Goal: Task Accomplishment & Management: Manage account settings

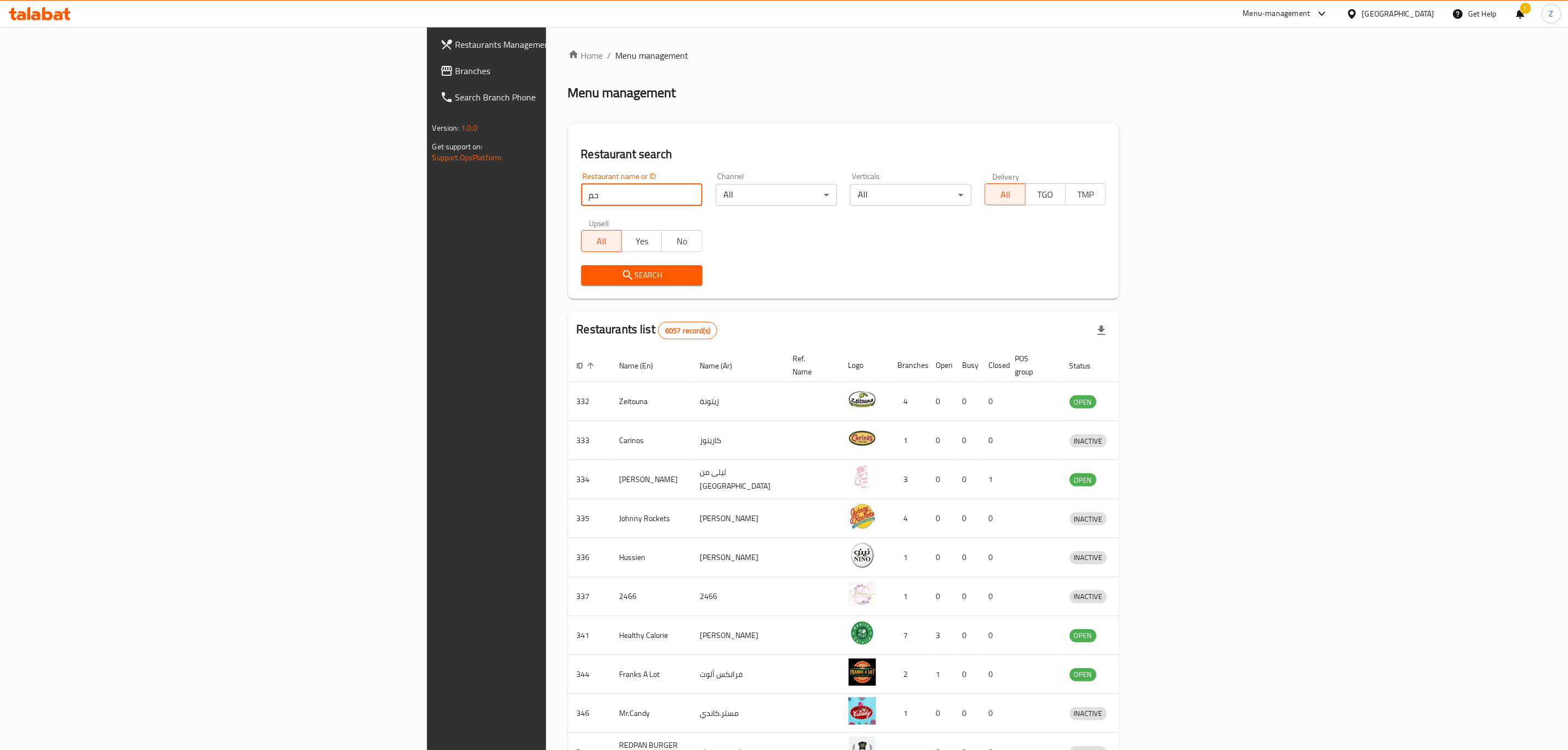
type input "ح"
type input "p"
type input "anaj"
click at [623, 277] on icon "submit" at bounding box center [628, 275] width 10 height 10
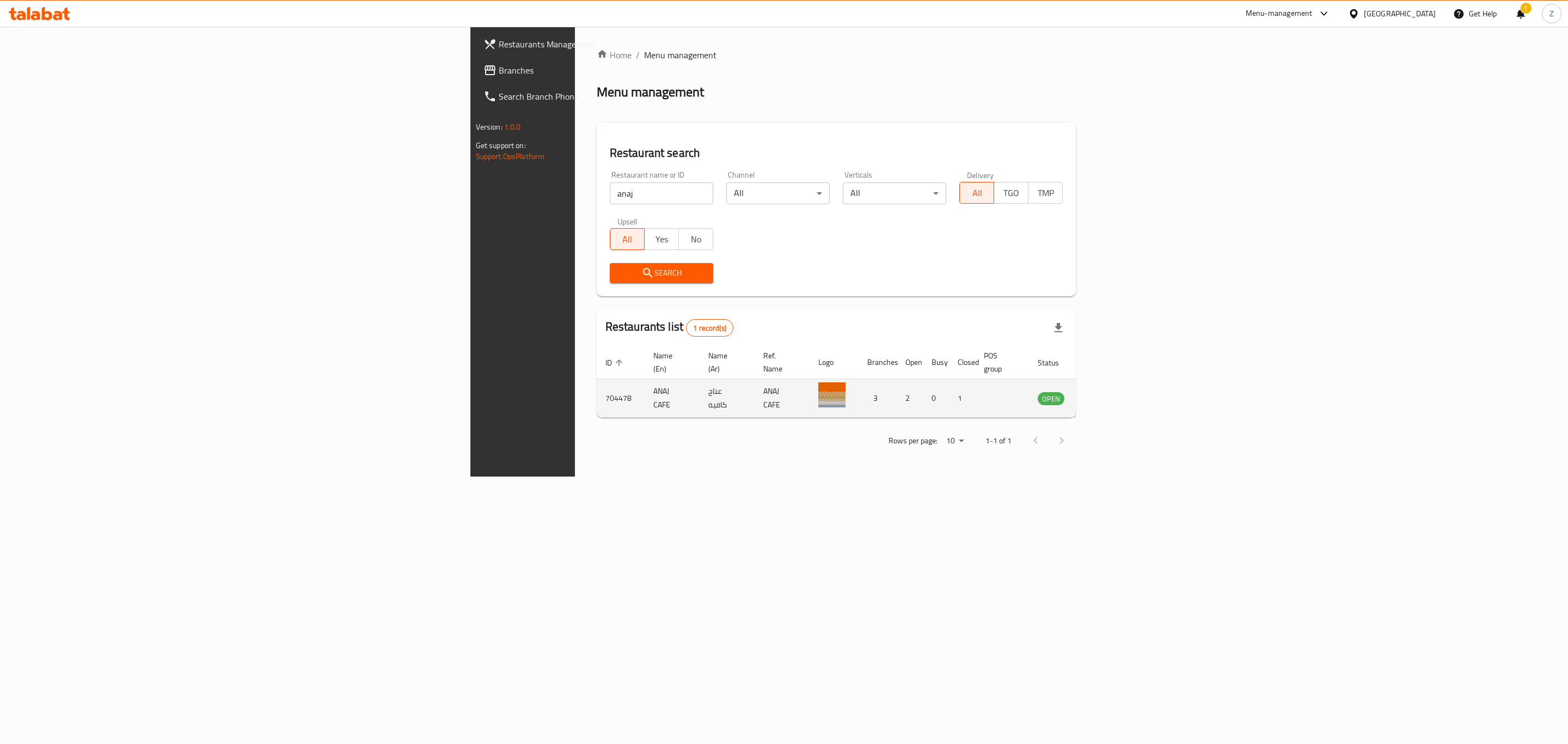
drag, startPoint x: 1464, startPoint y: 389, endPoint x: 1471, endPoint y: 387, distance: 7.3
click at [1124, 389] on td "enhanced table" at bounding box center [1104, 398] width 37 height 39
click at [1107, 394] on icon "enhanced table" at bounding box center [1102, 399] width 12 height 9
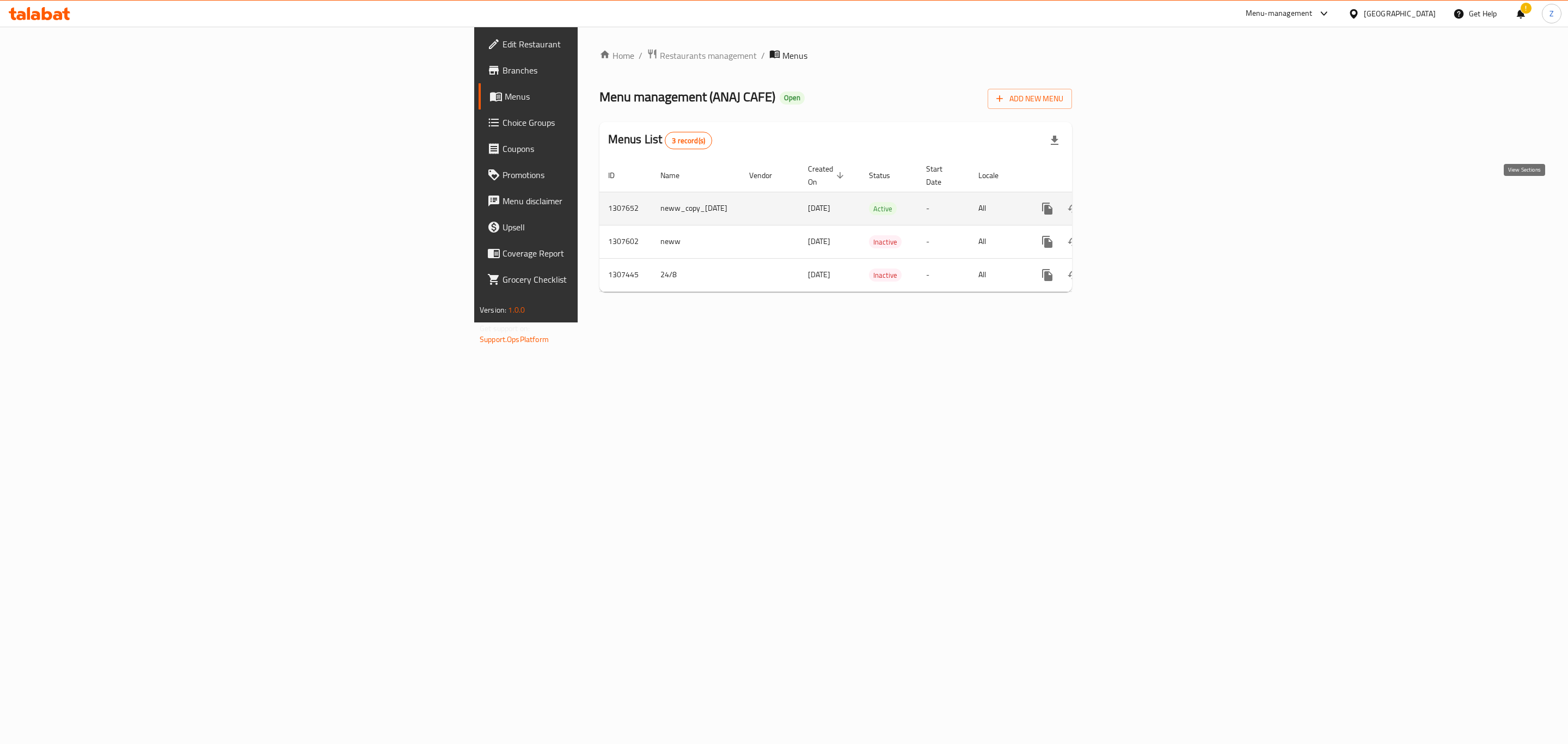
click at [1133, 202] on icon "enhanced table" at bounding box center [1126, 209] width 13 height 13
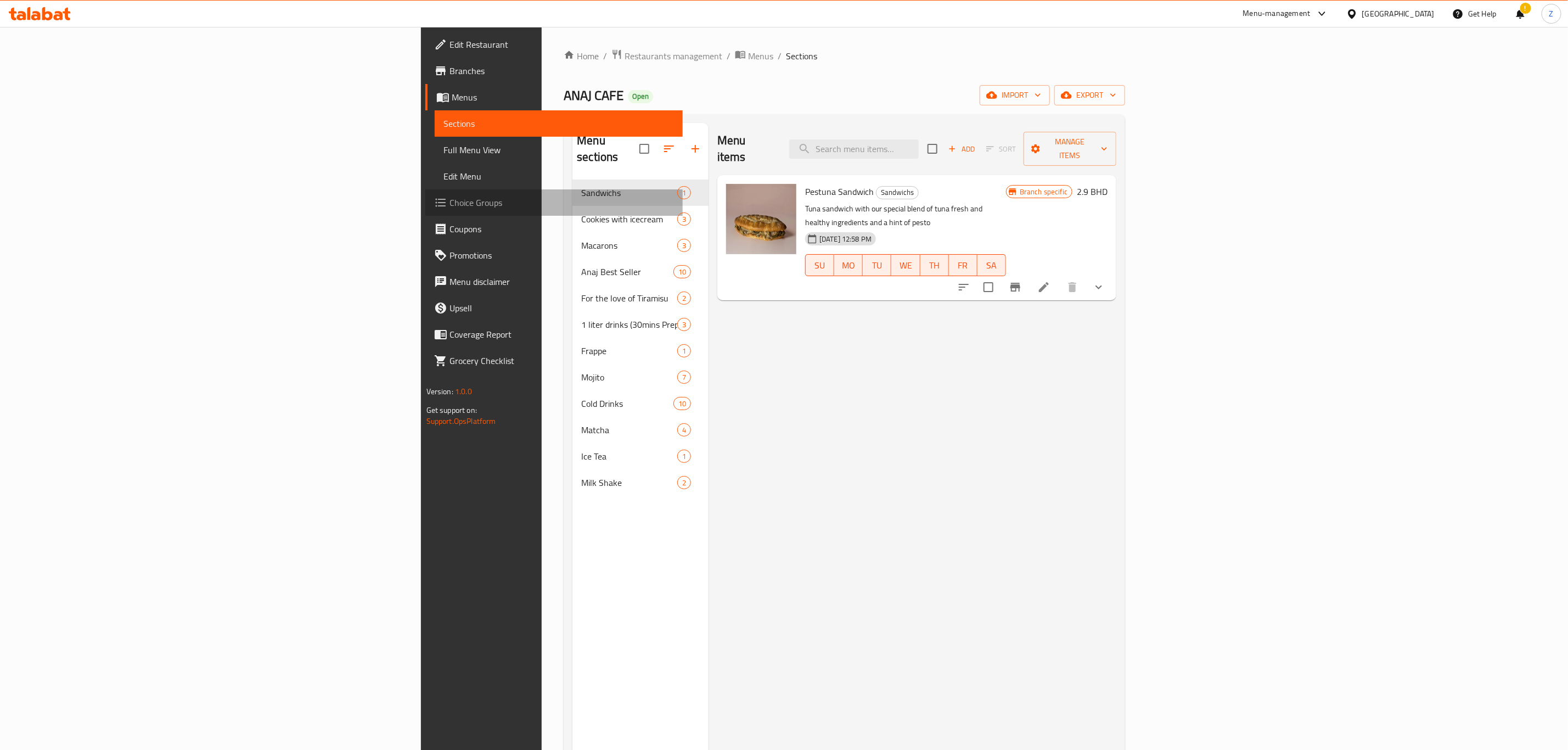
click at [450, 206] on span "Choice Groups" at bounding box center [561, 202] width 224 height 13
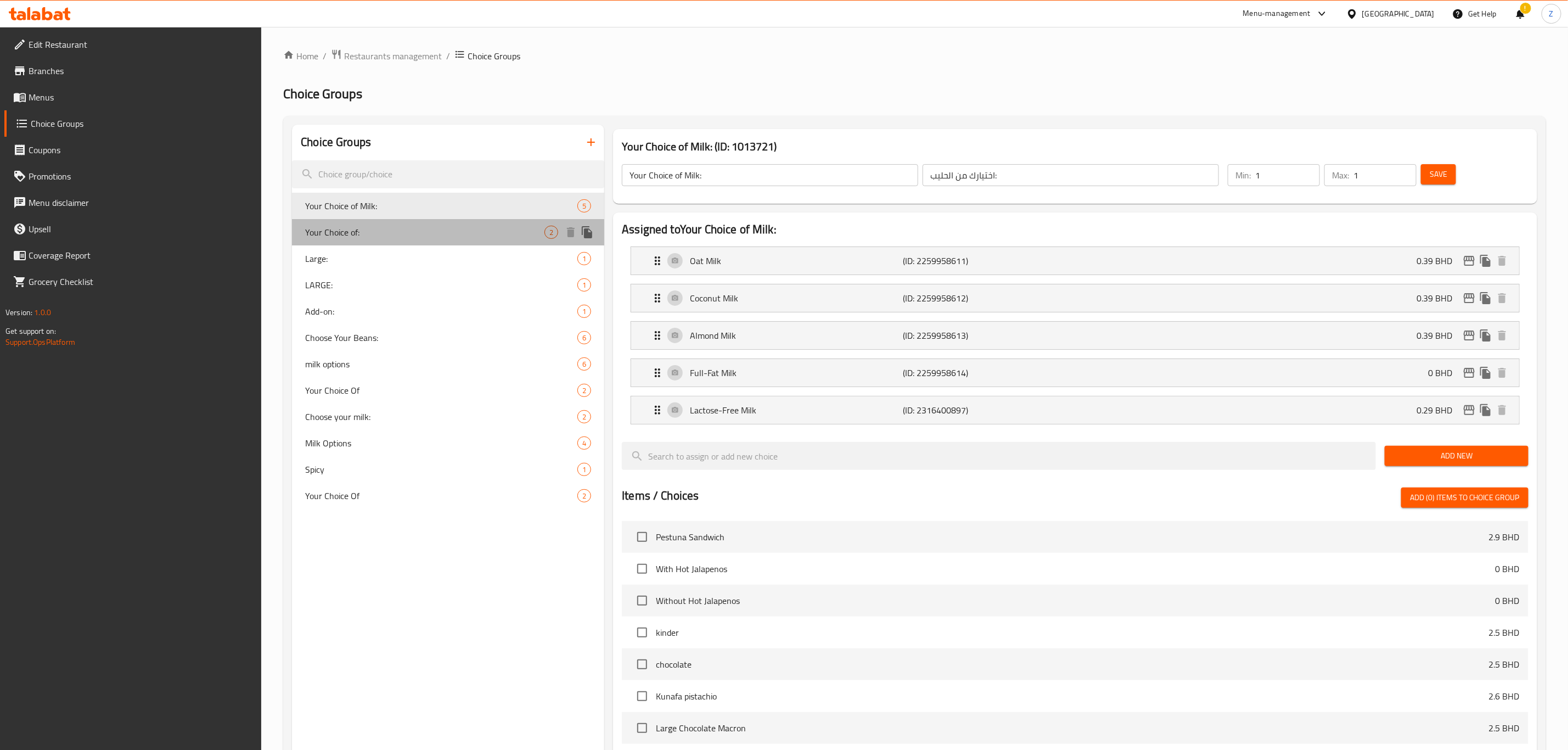
click at [333, 228] on span "Your Choice of:" at bounding box center [425, 233] width 239 height 13
type input "Your Choice of:"
type input "اختيارك من:"
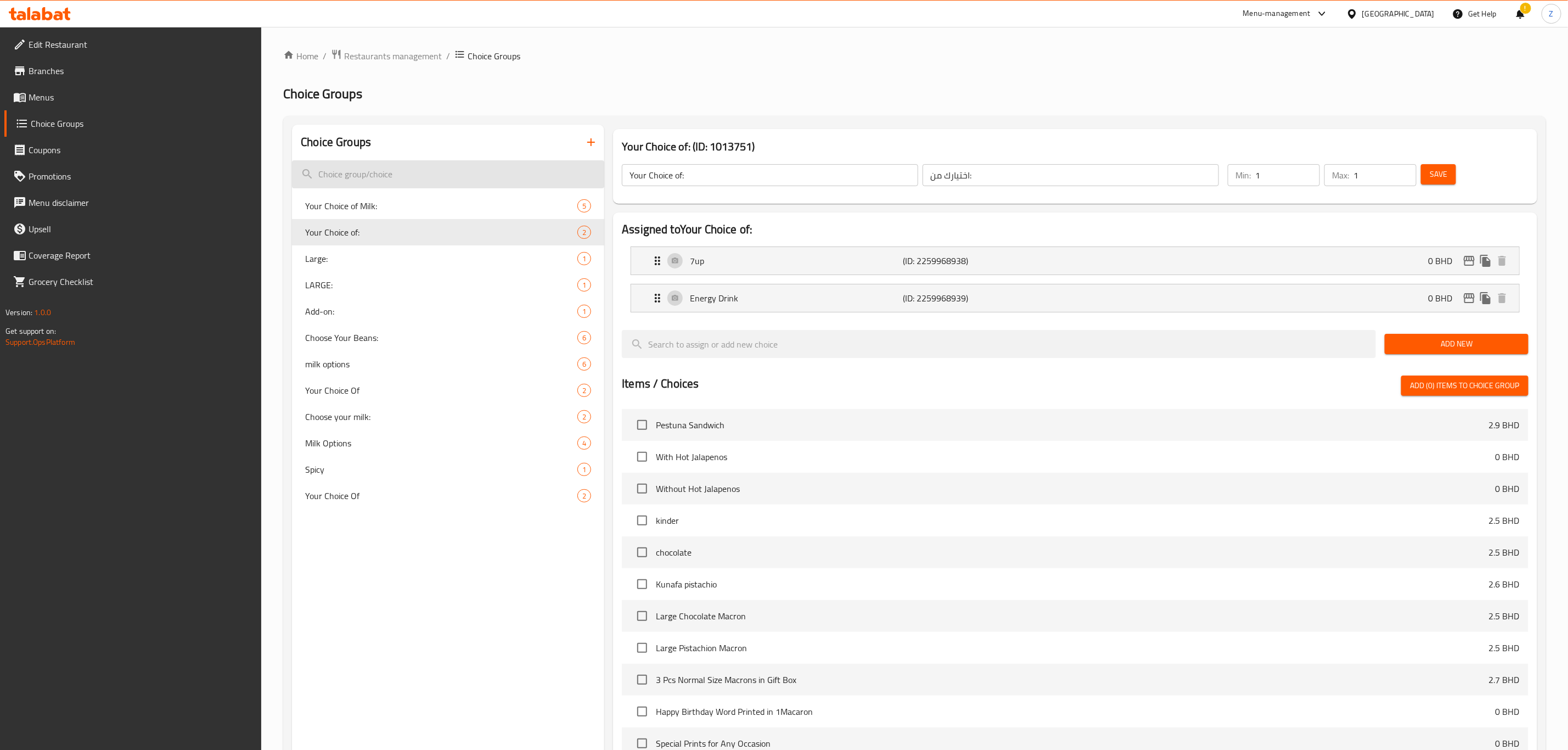
click at [391, 169] on input "search" at bounding box center [448, 174] width 312 height 28
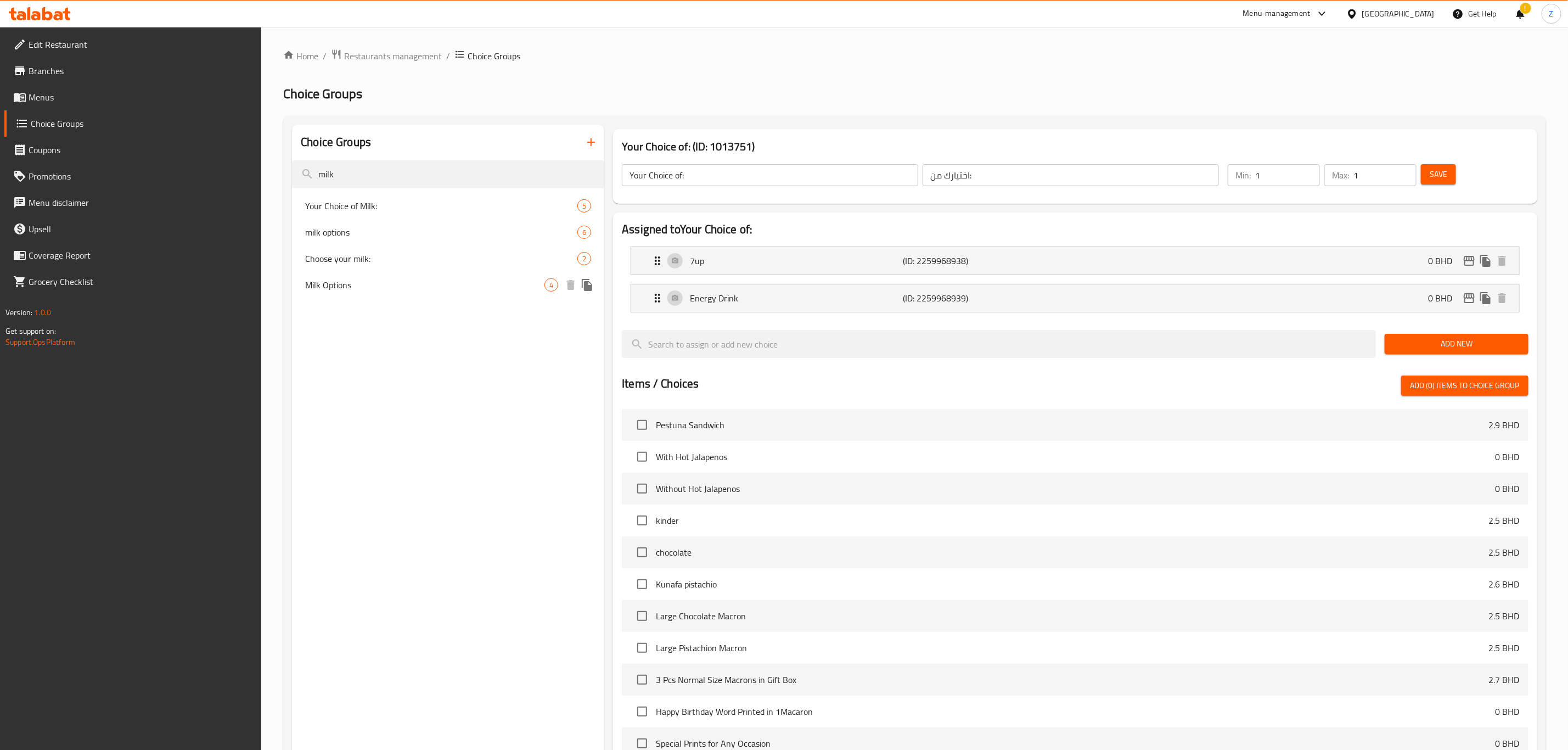
type input "milk"
click at [395, 286] on span "Milk Options" at bounding box center [425, 285] width 239 height 13
type input "Milk Options"
type input "انواع حليب"
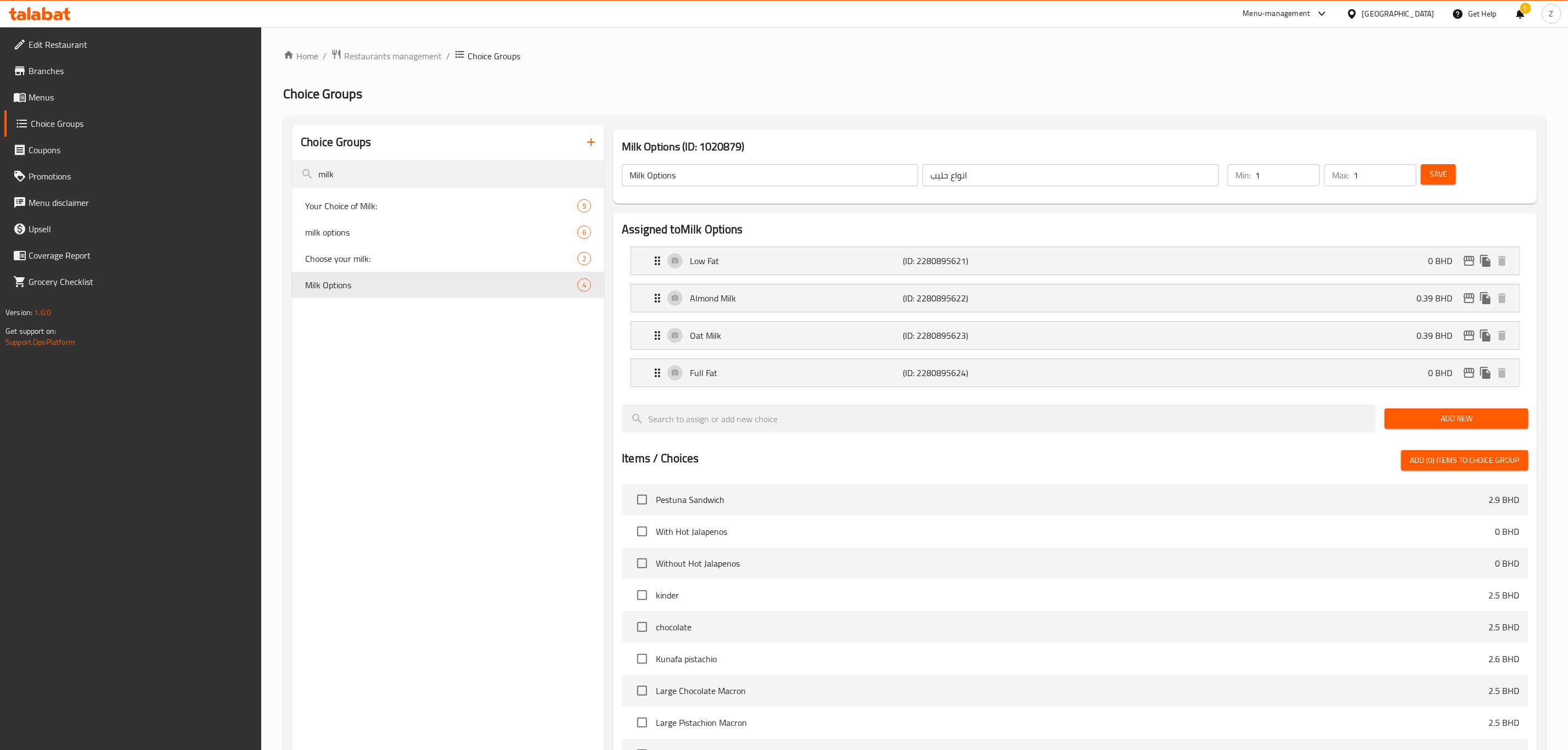
click at [1419, 414] on span "Add New" at bounding box center [1457, 418] width 127 height 14
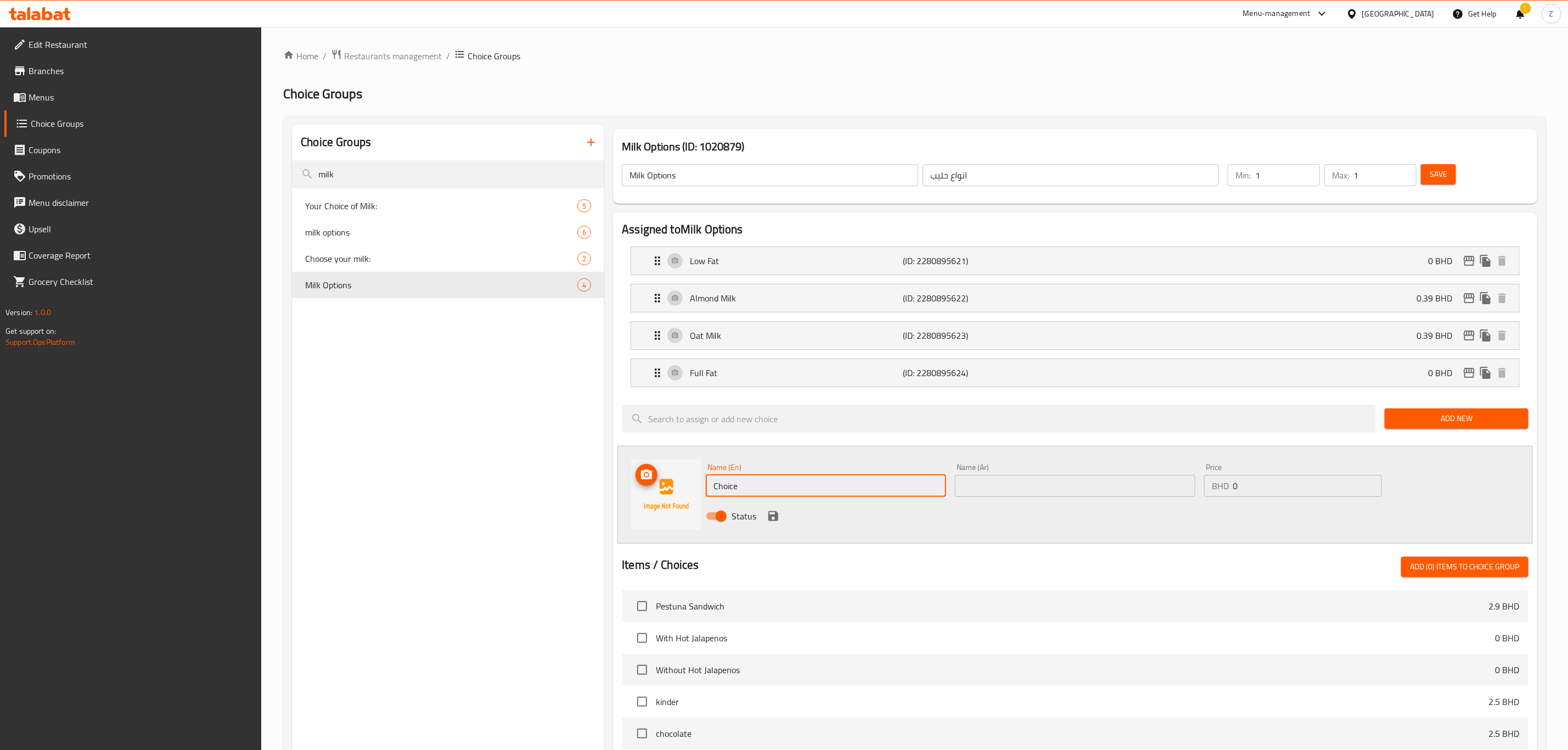
drag, startPoint x: 734, startPoint y: 493, endPoint x: 592, endPoint y: 498, distance: 142.1
click at [593, 498] on div "Choice Groups milk Your Choice of Milk: 5 milk options 6 Choose your milk: 2 Mi…" at bounding box center [917, 625] width 1250 height 1002
type input "Lactose-Free Milk"
type input "حليب خالي من اللاكتوز"
type input "0.290"
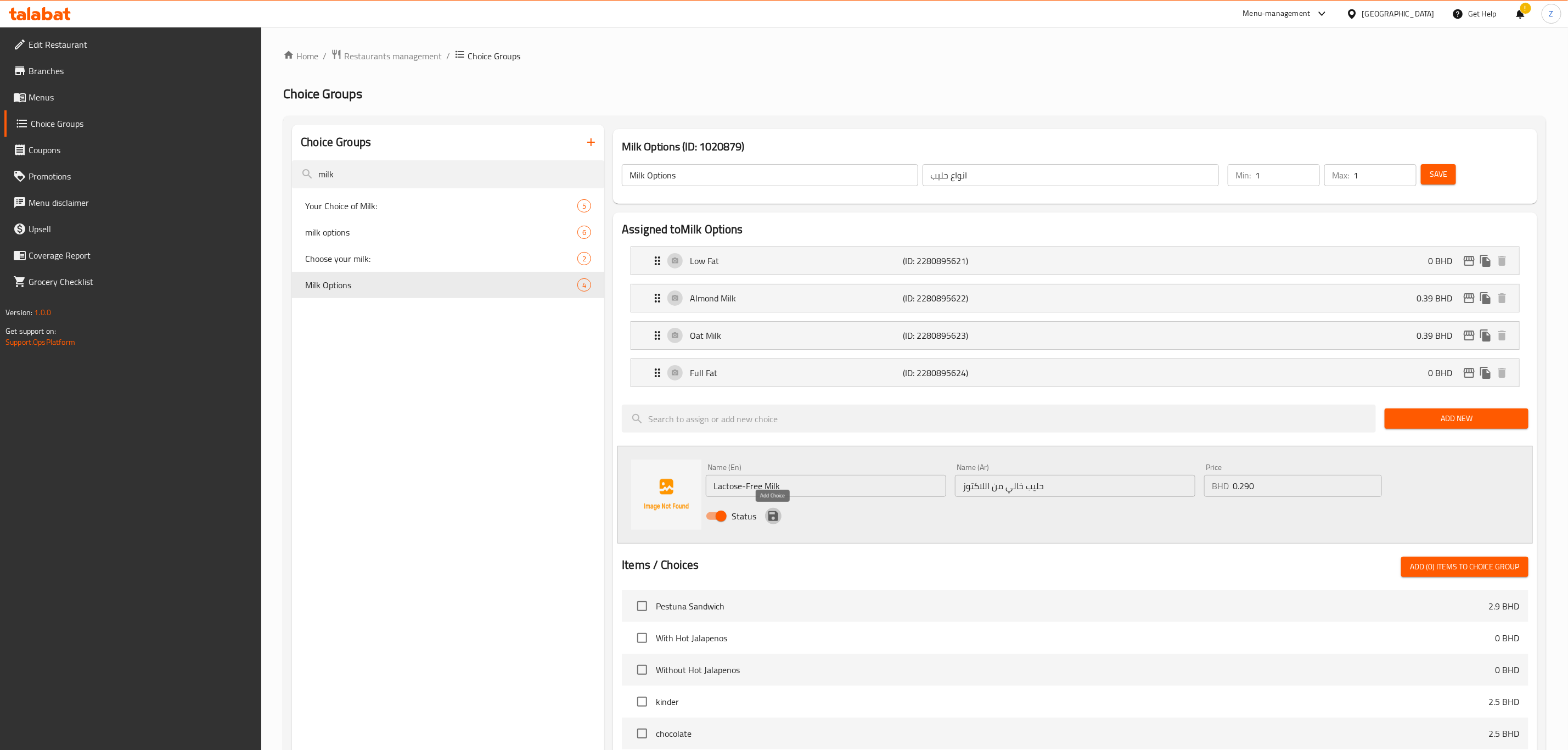
click button "save" at bounding box center [773, 516] width 16 height 16
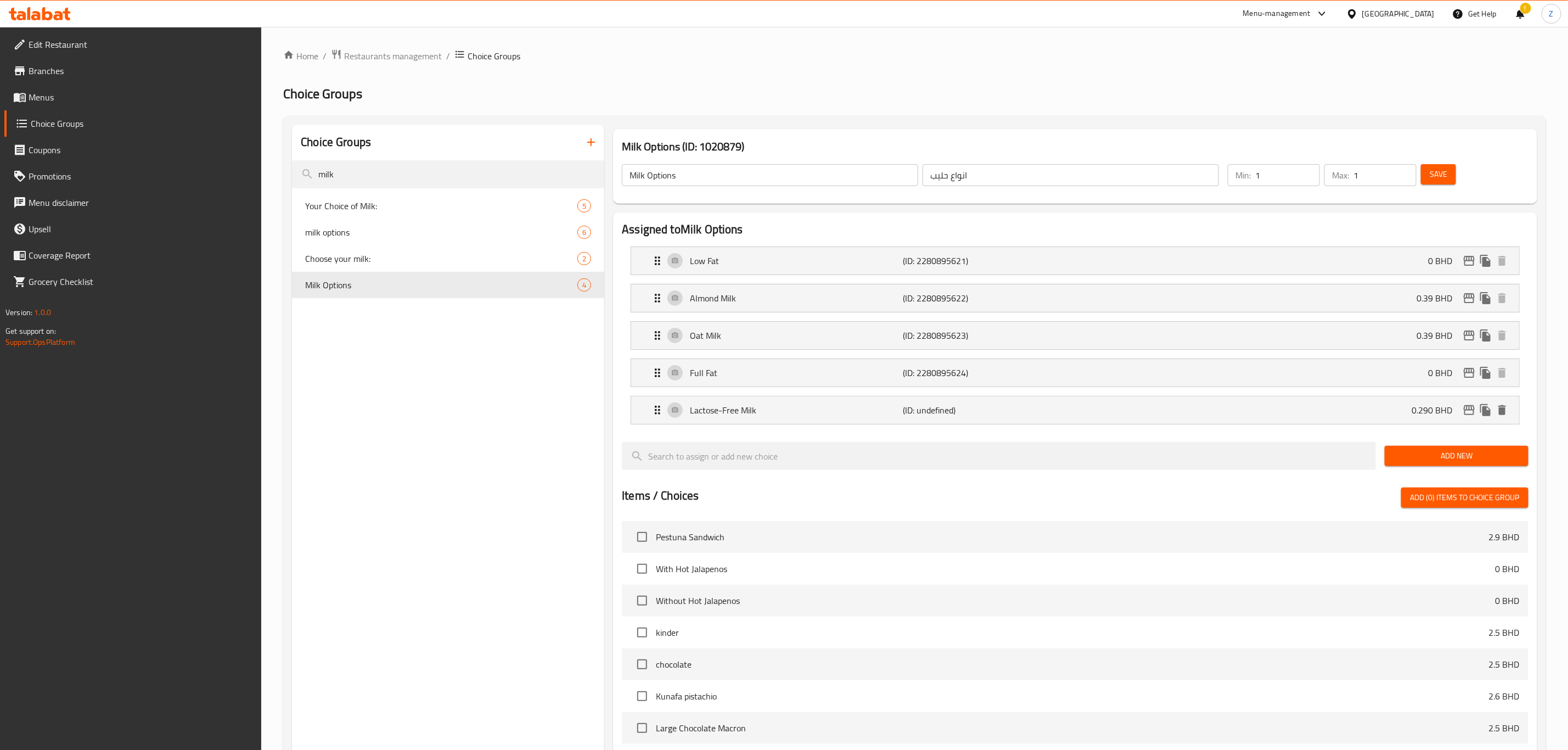
click at [1448, 175] on button "Save" at bounding box center [1438, 174] width 35 height 21
click at [377, 261] on span "Choose your milk:" at bounding box center [425, 258] width 239 height 13
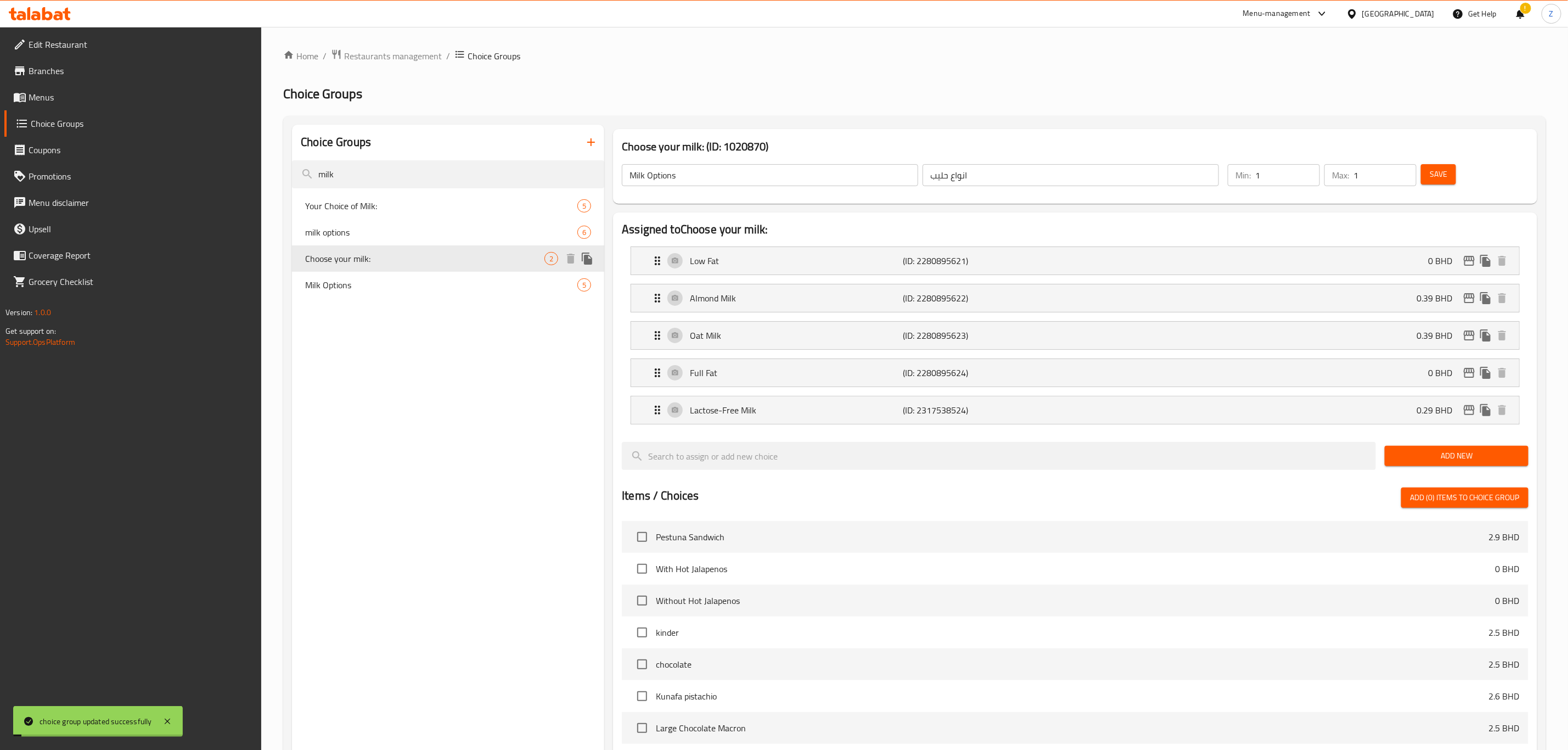
type input "Choose your milk:"
type input "اختار الحليب:"
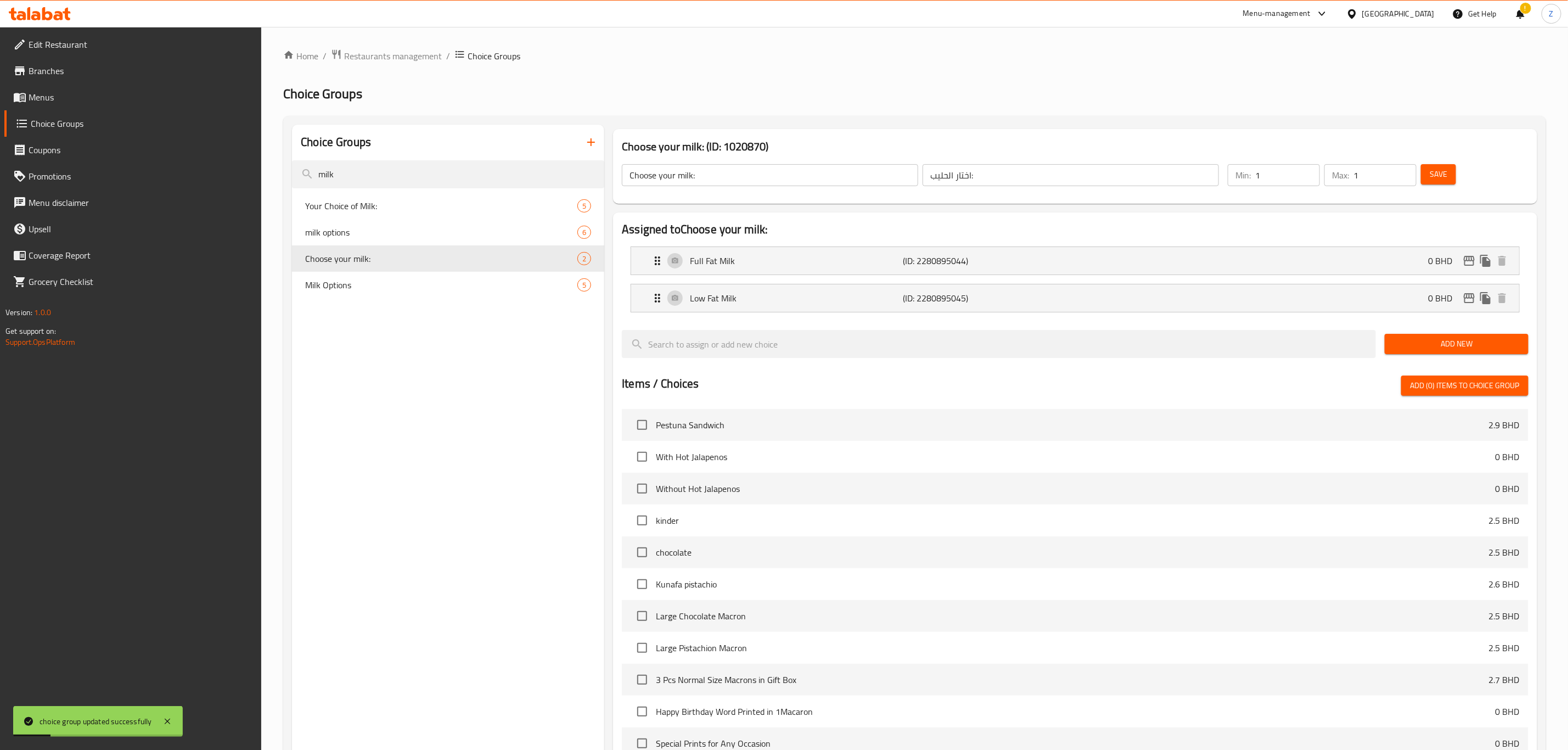
drag, startPoint x: 1469, startPoint y: 338, endPoint x: 1224, endPoint y: 368, distance: 246.8
click at [1467, 340] on span "Add New" at bounding box center [1457, 344] width 127 height 14
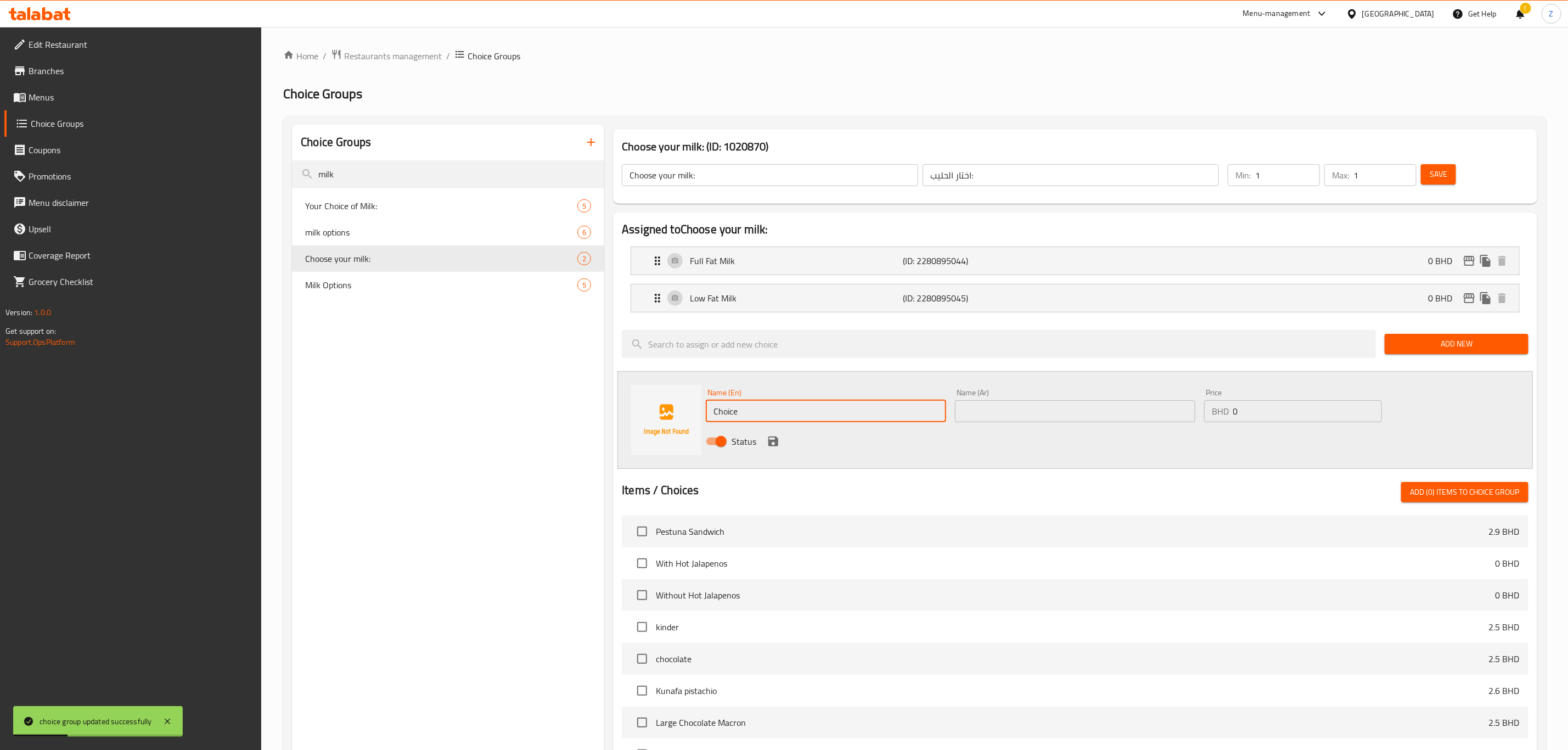
drag, startPoint x: 748, startPoint y: 428, endPoint x: 645, endPoint y: 455, distance: 106.5
click at [686, 446] on div "Name (En) Choice Name (En) Name (Ar) Name (Ar) Price BHD 0 Price Status" at bounding box center [1075, 420] width 915 height 98
paste input "Select Item 1 342511264"
type input "Lactose-Free Milk"
drag, startPoint x: 1085, startPoint y: 396, endPoint x: 1079, endPoint y: 409, distance: 14.3
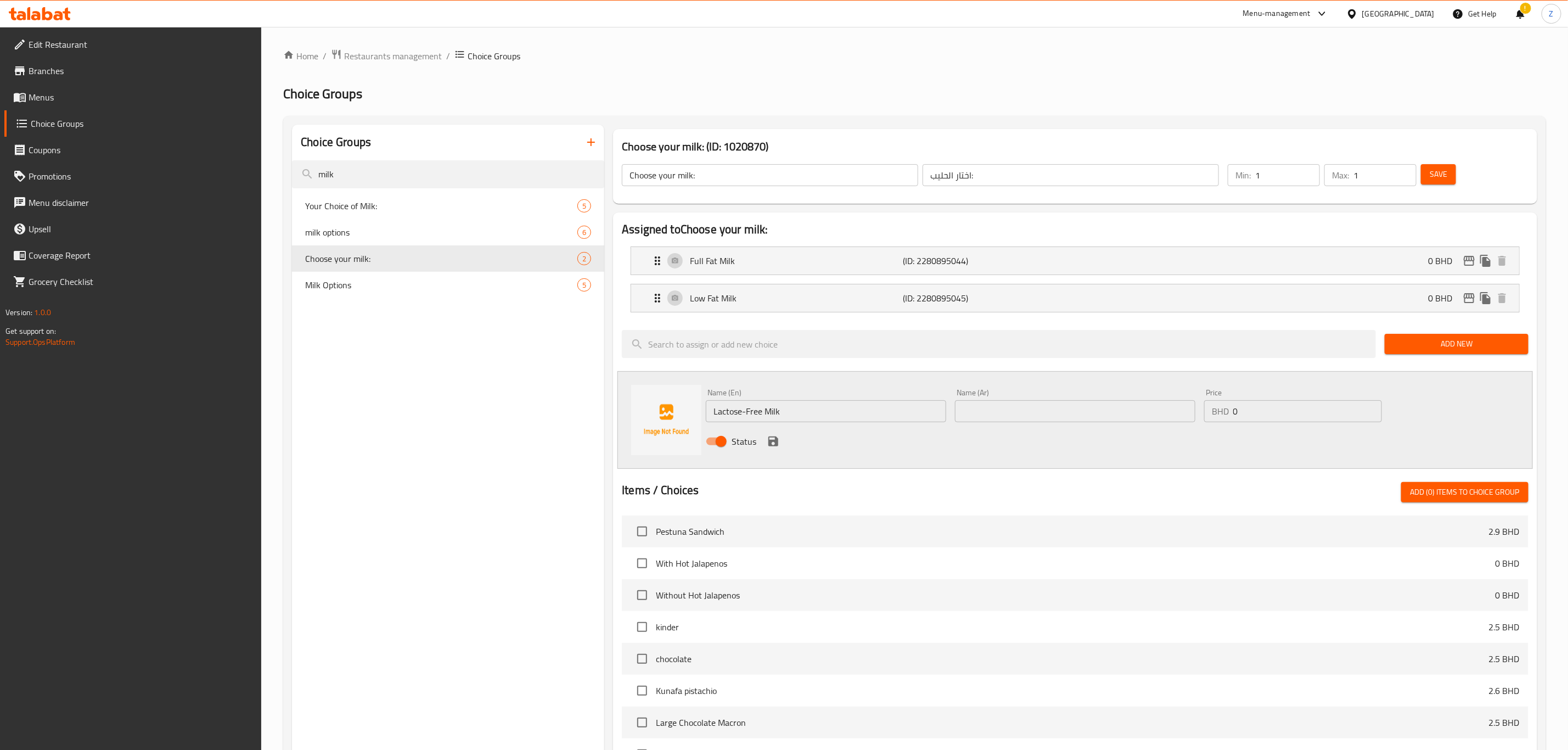
click at [1085, 397] on div "Name (Ar) Name (Ar)" at bounding box center [1075, 406] width 241 height 34
click at [1076, 414] on input "text" at bounding box center [1075, 411] width 241 height 22
type input "g"
type input "ل"
type input "حليب خالي من اللاكتوز"
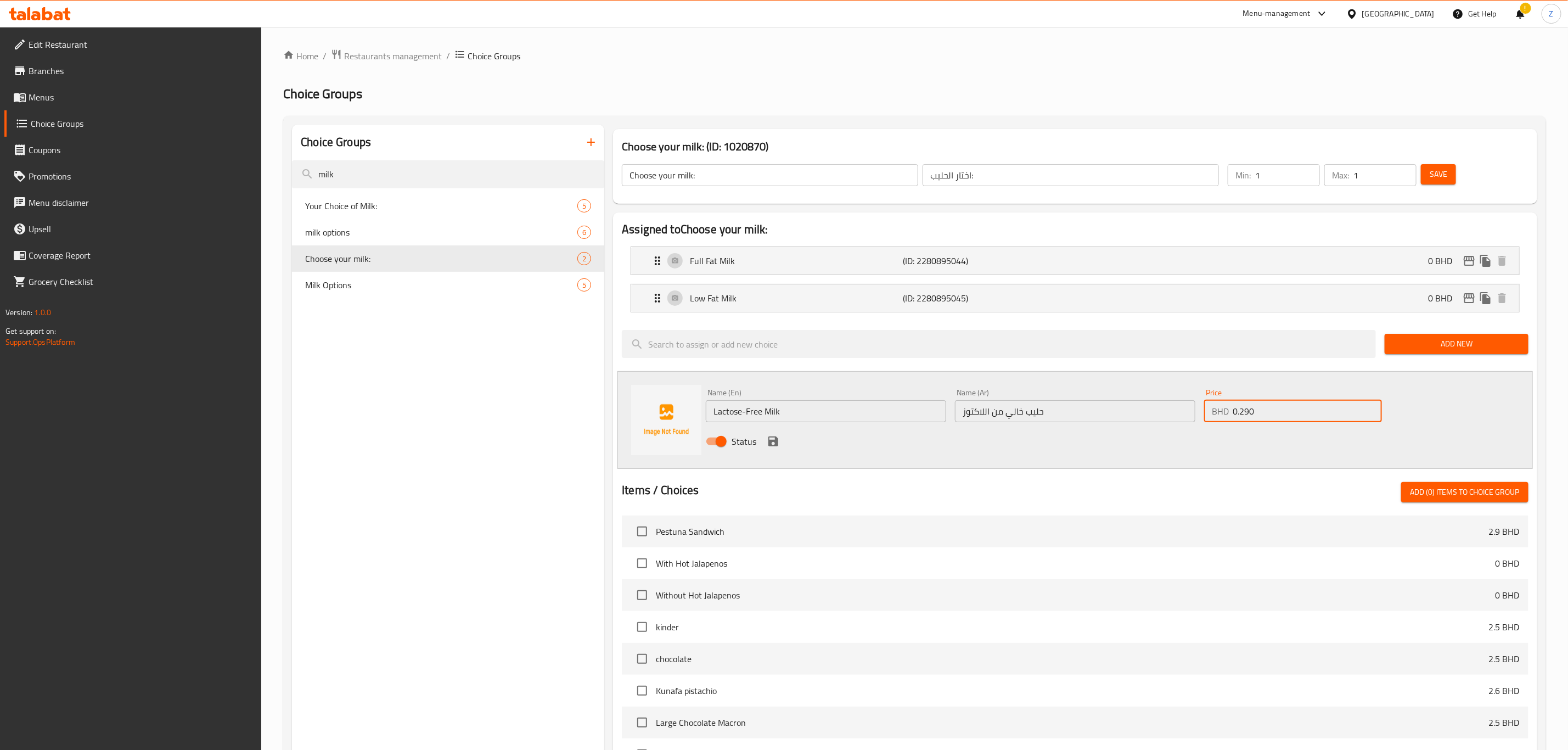
type input "0.290"
click button "save" at bounding box center [773, 442] width 16 height 16
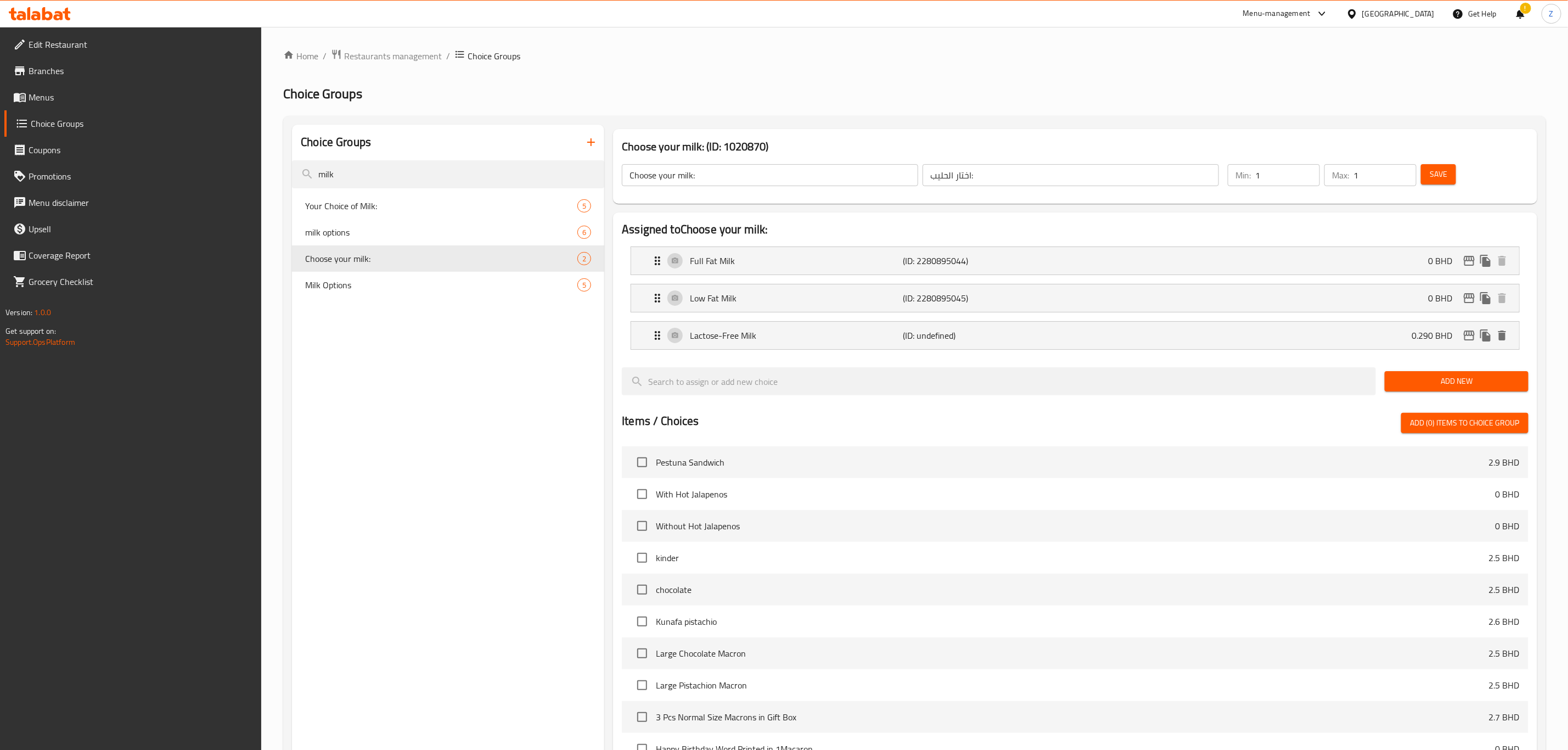
click at [1435, 180] on span "Save" at bounding box center [1438, 174] width 18 height 14
click at [351, 241] on div "milk options 6" at bounding box center [448, 233] width 312 height 26
type input "milk options"
type input "واع حليب"
type input "0"
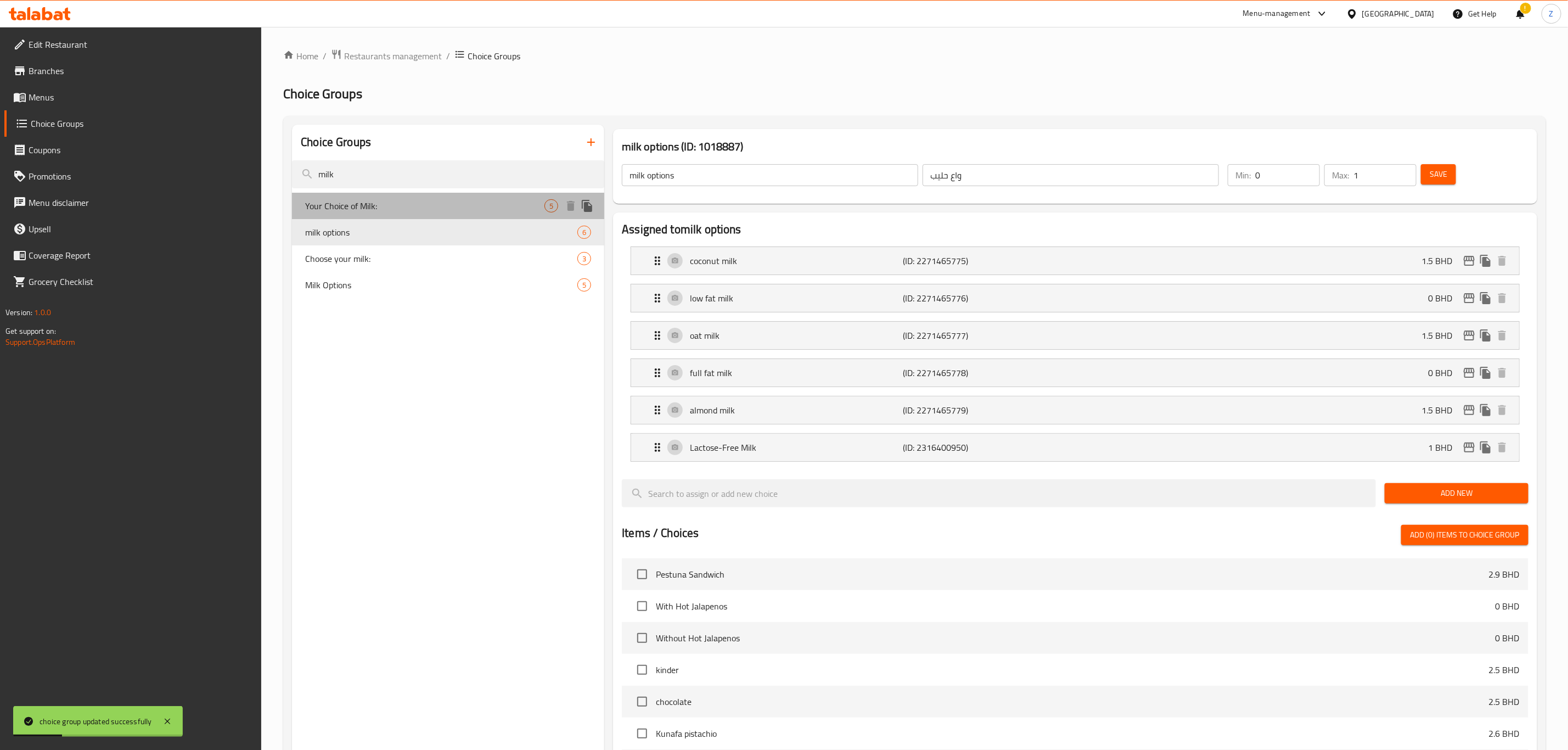
click at [355, 209] on span "Your Choice of Milk:" at bounding box center [425, 206] width 239 height 13
type input "Your Choice of Milk:"
type input "اختيارك من الحليب:"
type input "1"
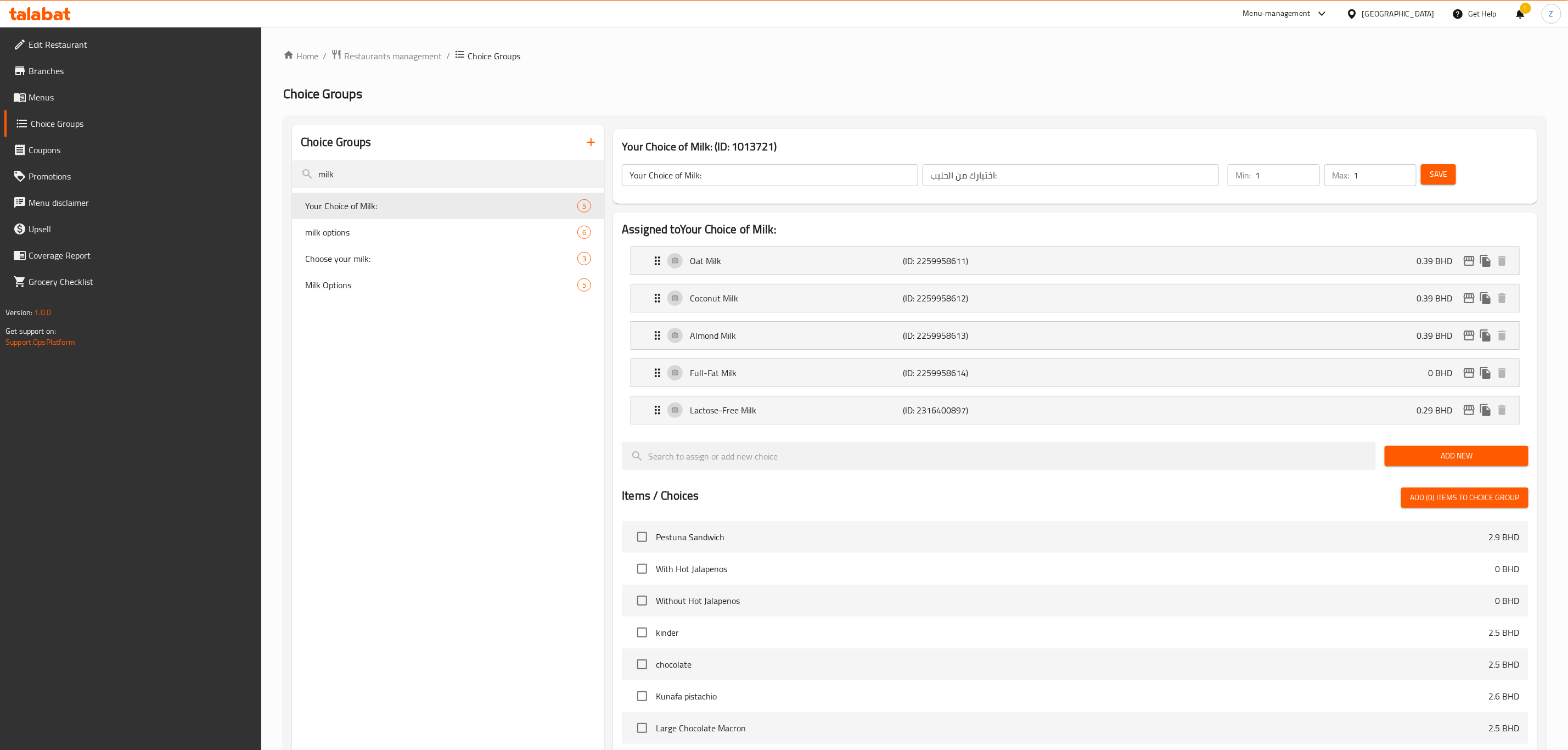
drag, startPoint x: 1436, startPoint y: 175, endPoint x: 1433, endPoint y: 183, distance: 8.5
click at [1436, 175] on span "Save" at bounding box center [1438, 174] width 18 height 14
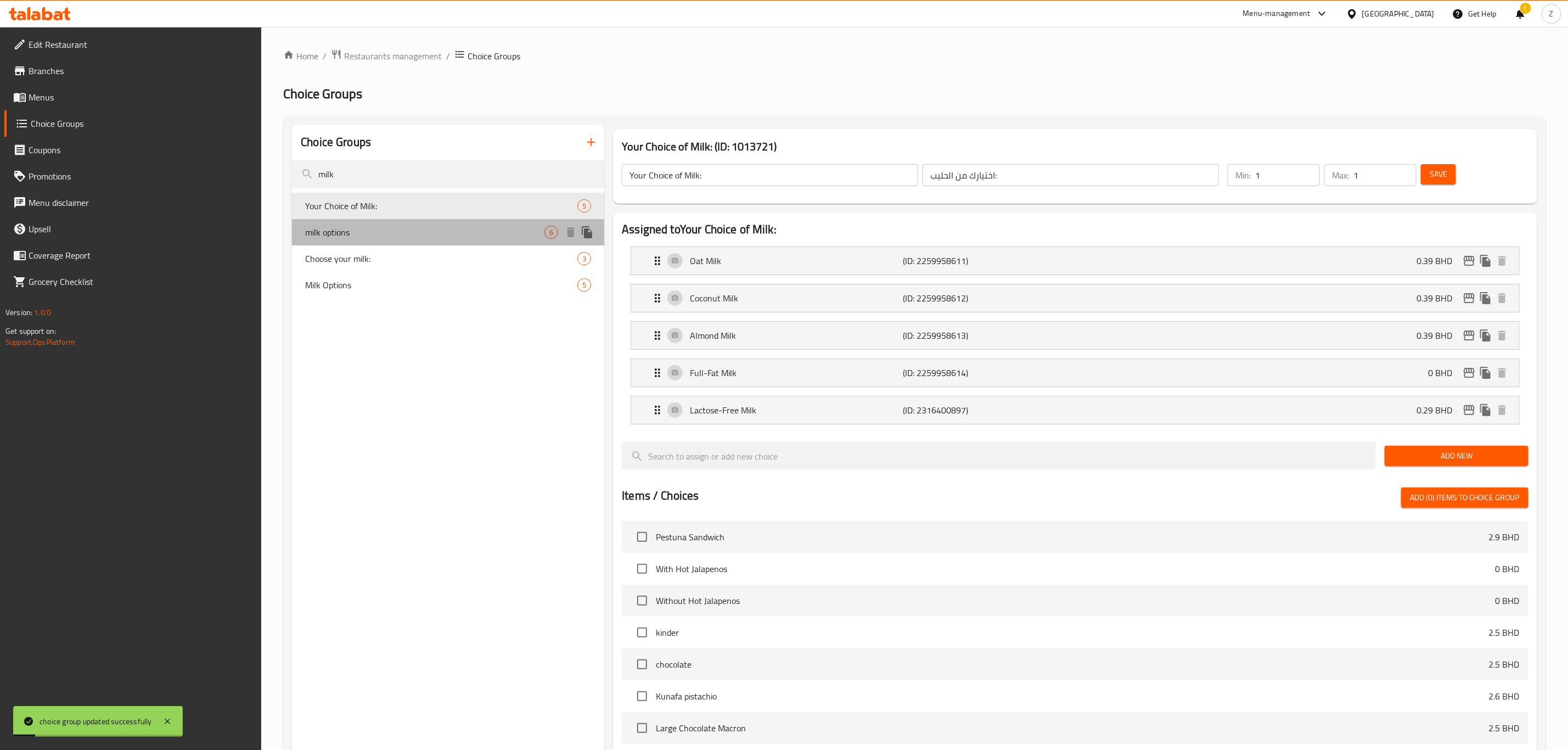
click at [347, 231] on span "milk options" at bounding box center [425, 233] width 239 height 13
type input "milk options"
type input "واع حليب"
type input "0"
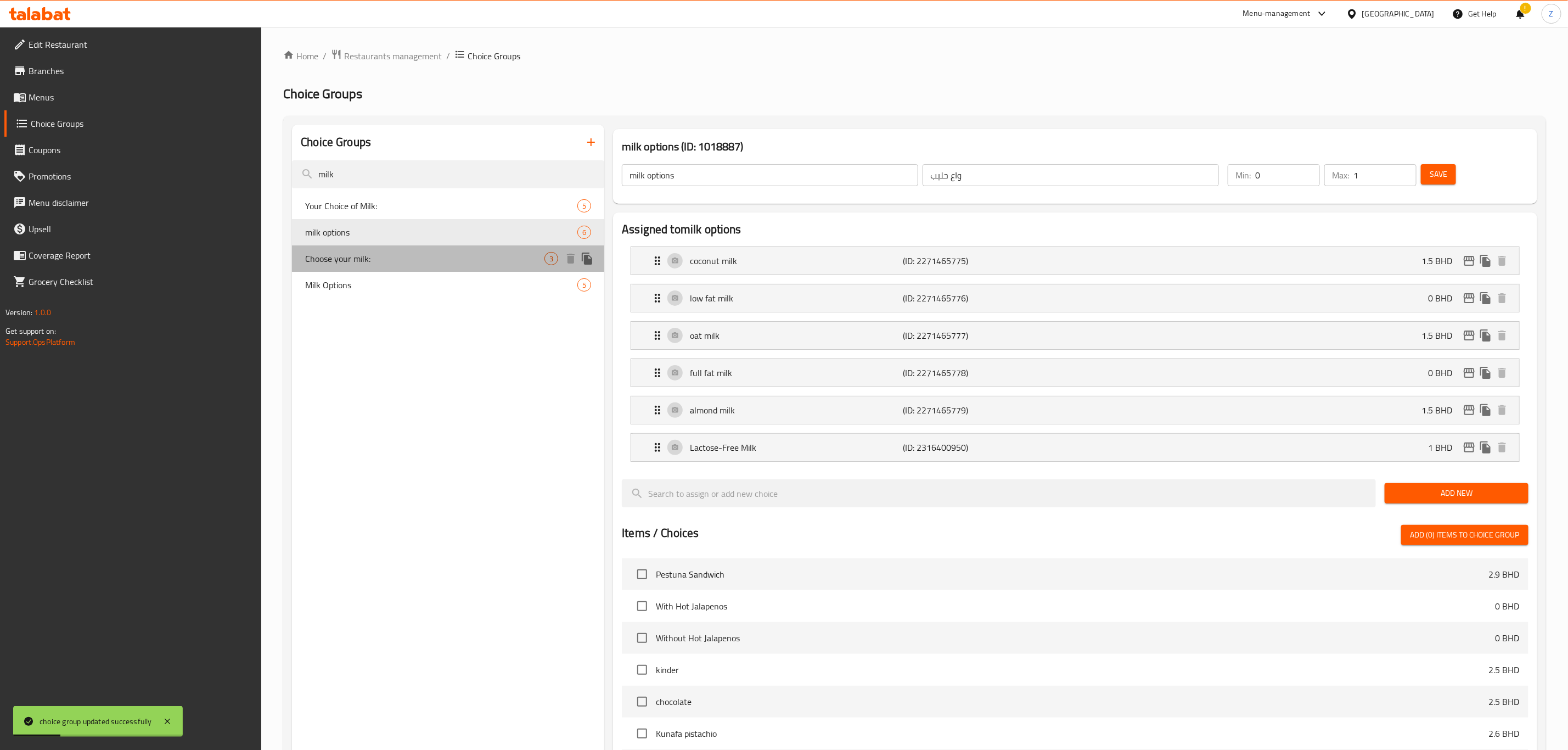
click at [392, 255] on span "Choose your milk:" at bounding box center [425, 258] width 239 height 13
type input "Choose your milk:"
type input "اختار الحليب:"
type input "1"
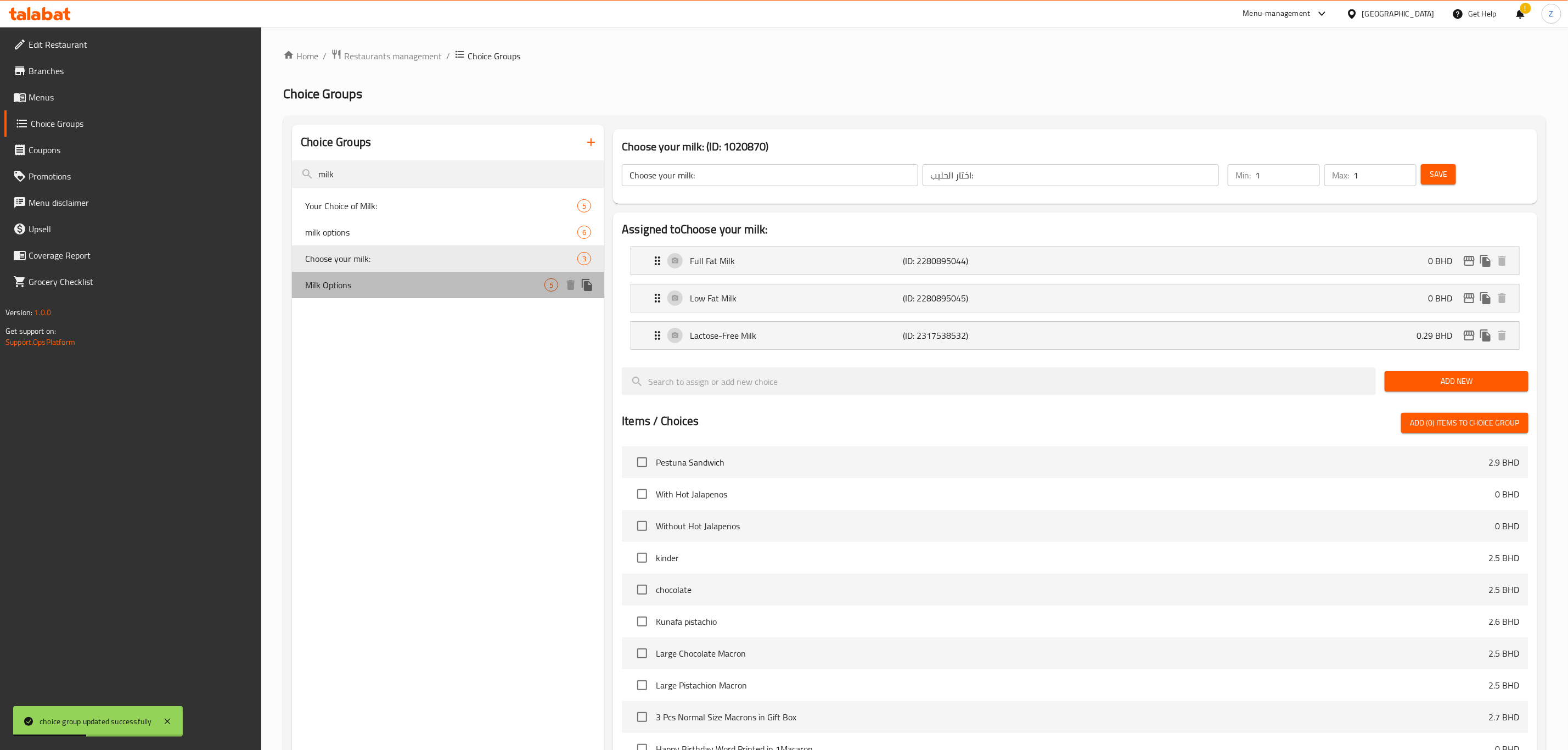
click at [321, 290] on span "Milk Options" at bounding box center [425, 285] width 239 height 13
type input "Milk Options"
type input "انواع حليب"
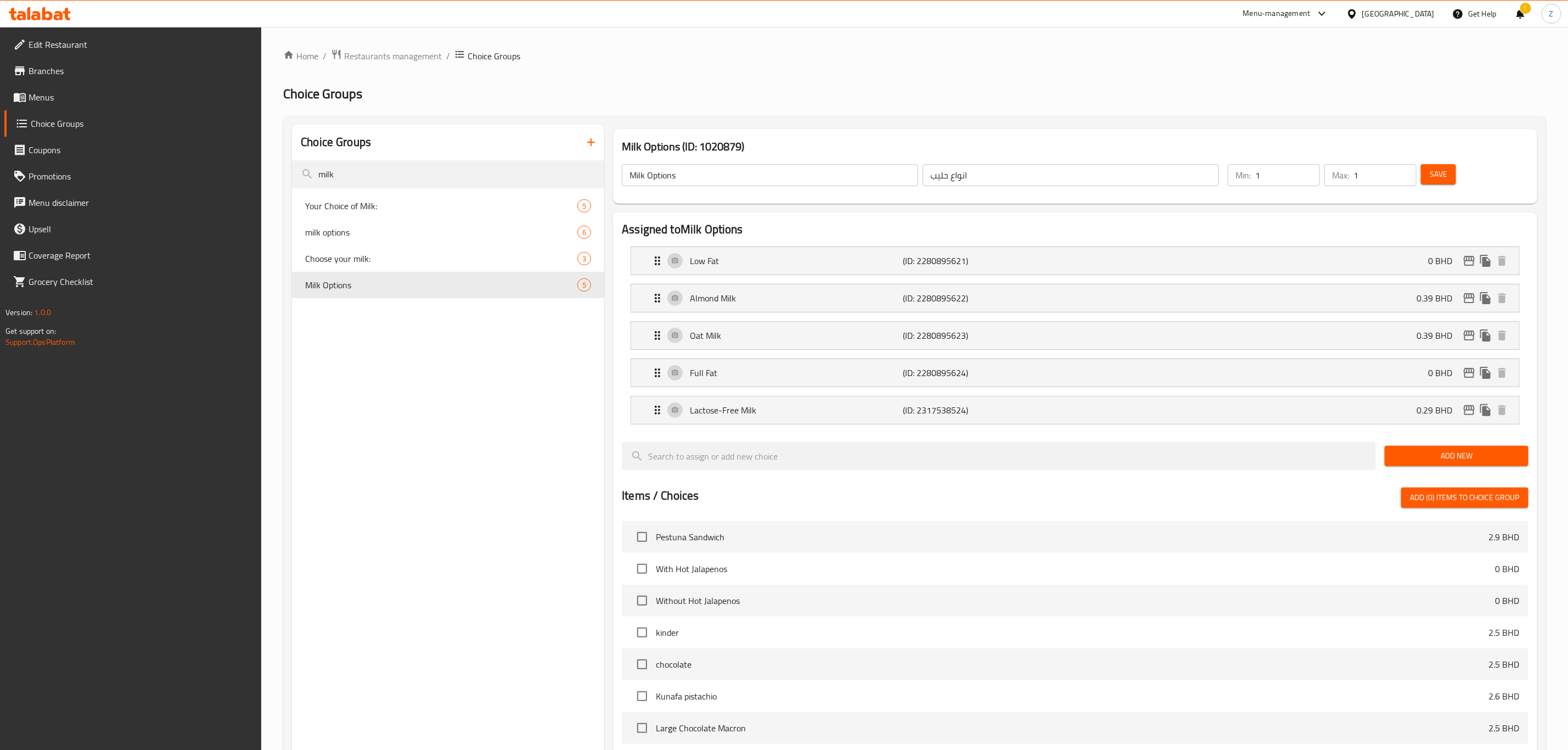
drag, startPoint x: 382, startPoint y: 54, endPoint x: 409, endPoint y: 73, distance: 33.0
click at [382, 55] on span "Restaurants management" at bounding box center [393, 56] width 98 height 13
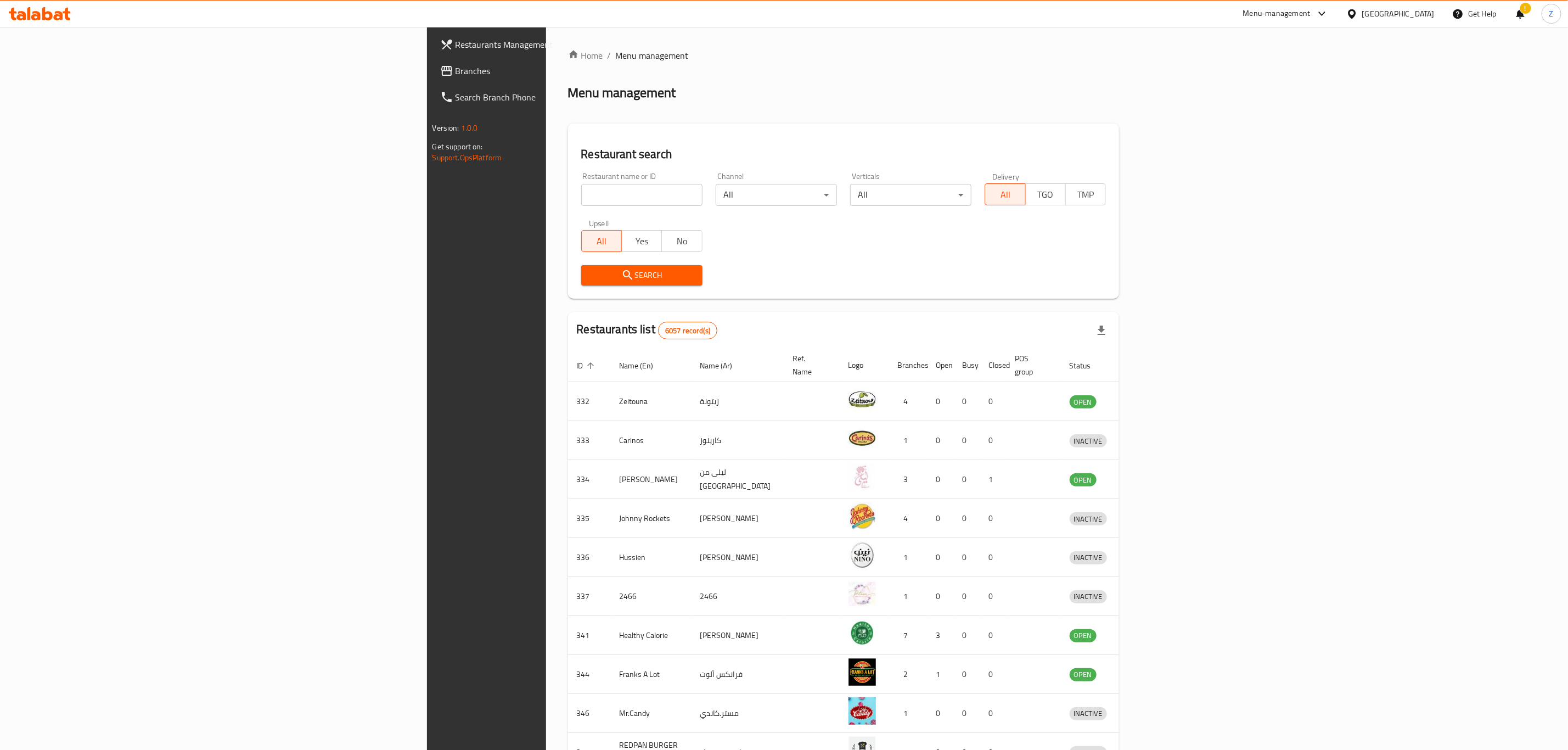
click at [581, 200] on input "search" at bounding box center [642, 195] width 121 height 22
type input "s"
type input "e"
type input "s"
type input "juice co"
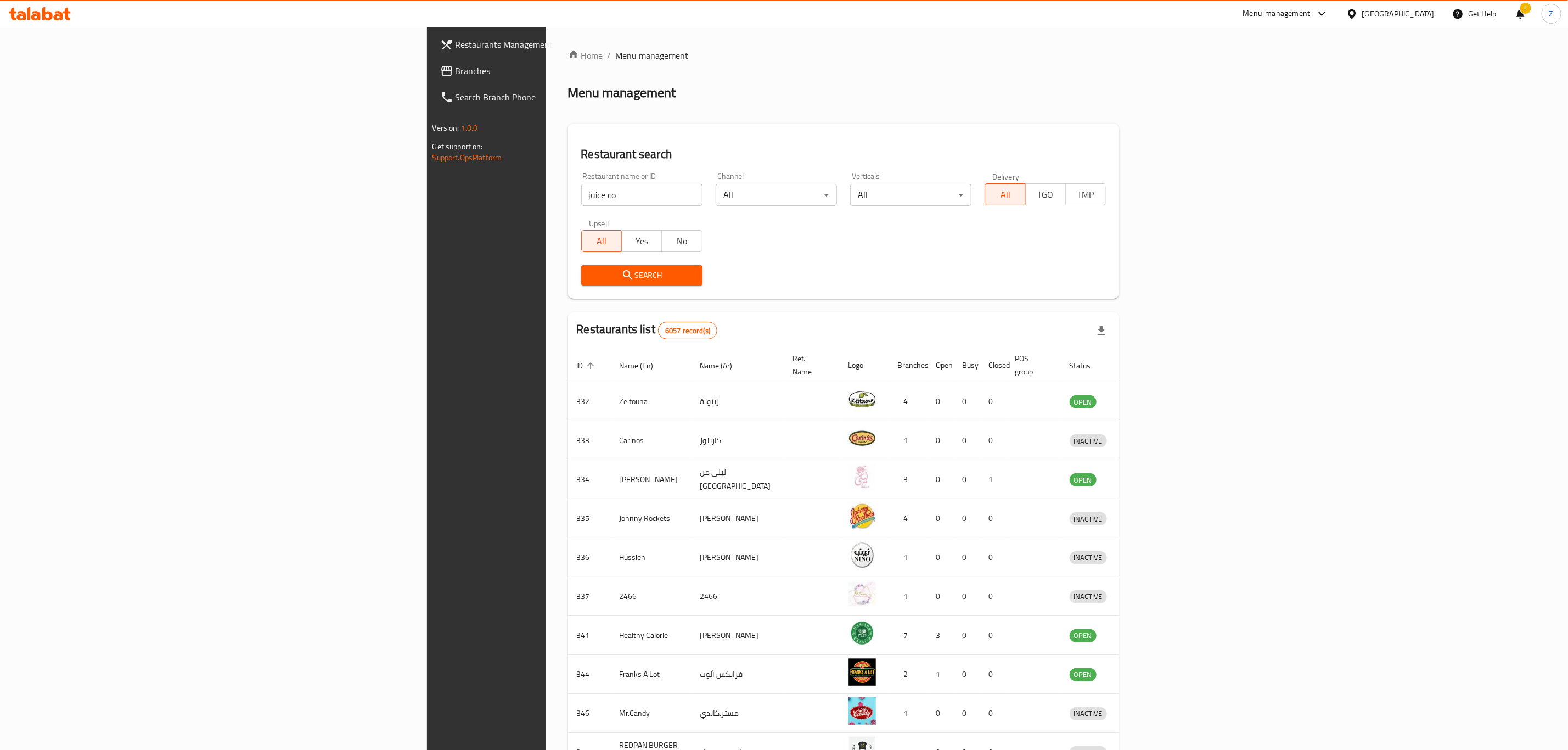
click at [590, 275] on span "Search" at bounding box center [642, 275] width 104 height 14
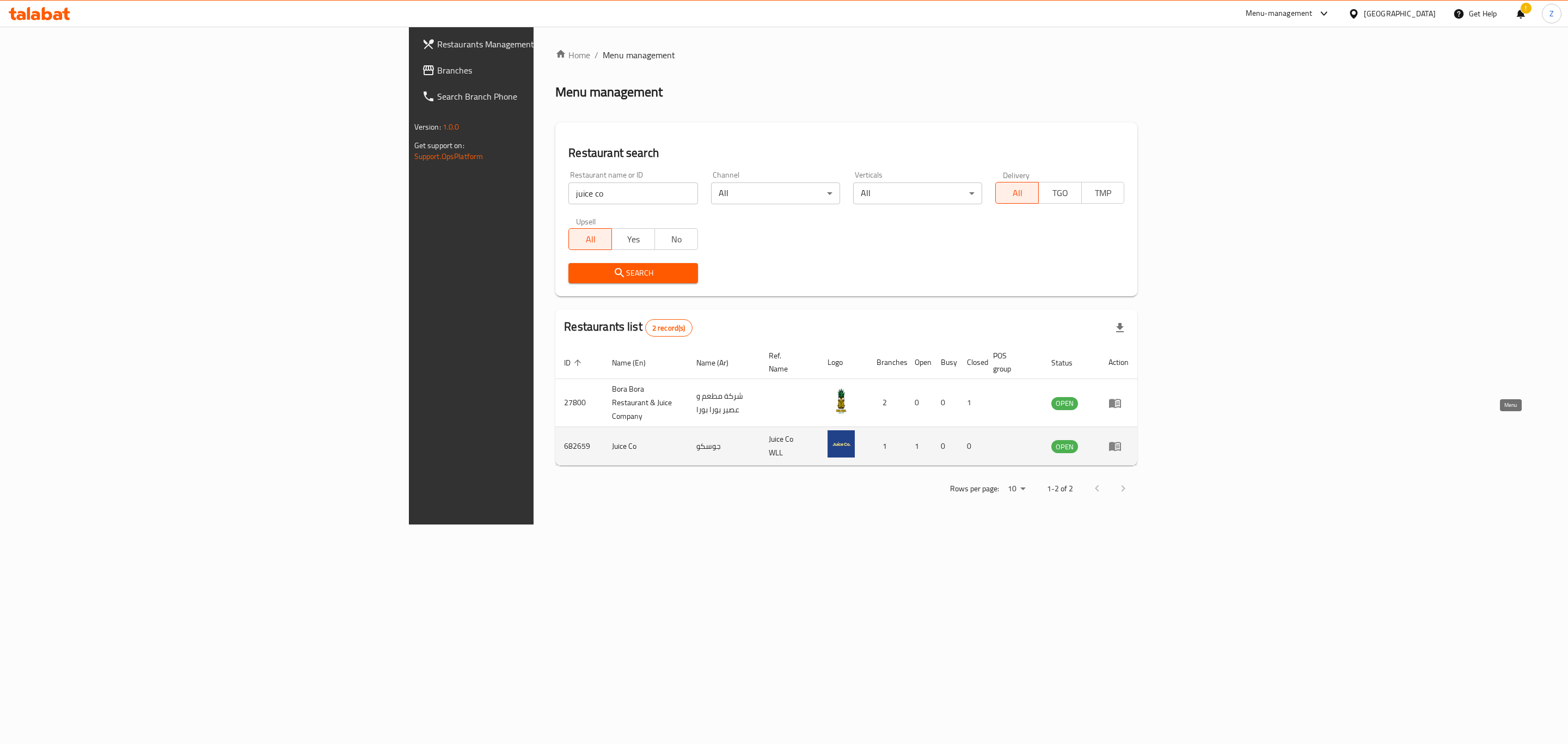
click at [1121, 442] on icon "enhanced table" at bounding box center [1115, 447] width 12 height 9
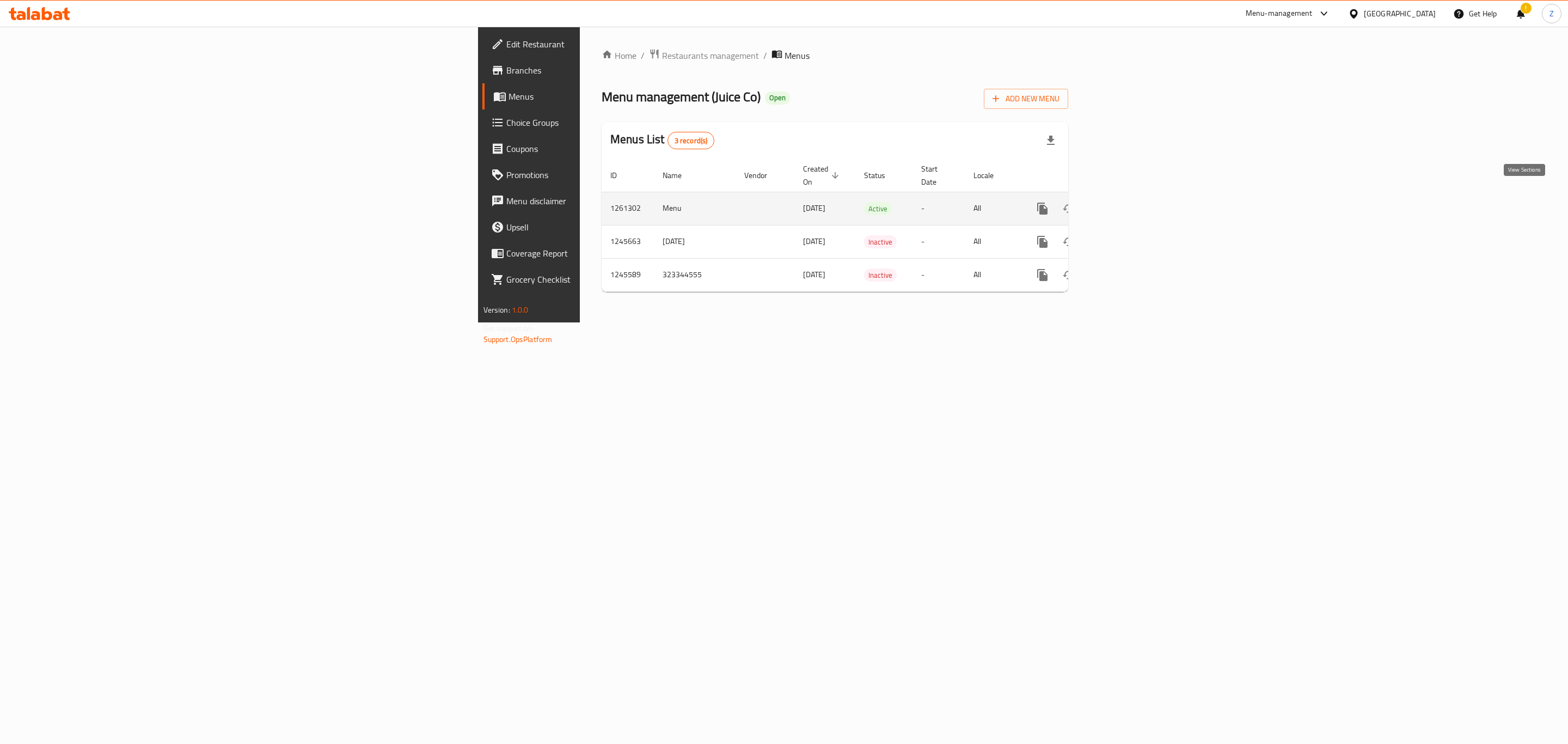
click at [1128, 202] on icon "enhanced table" at bounding box center [1121, 209] width 13 height 13
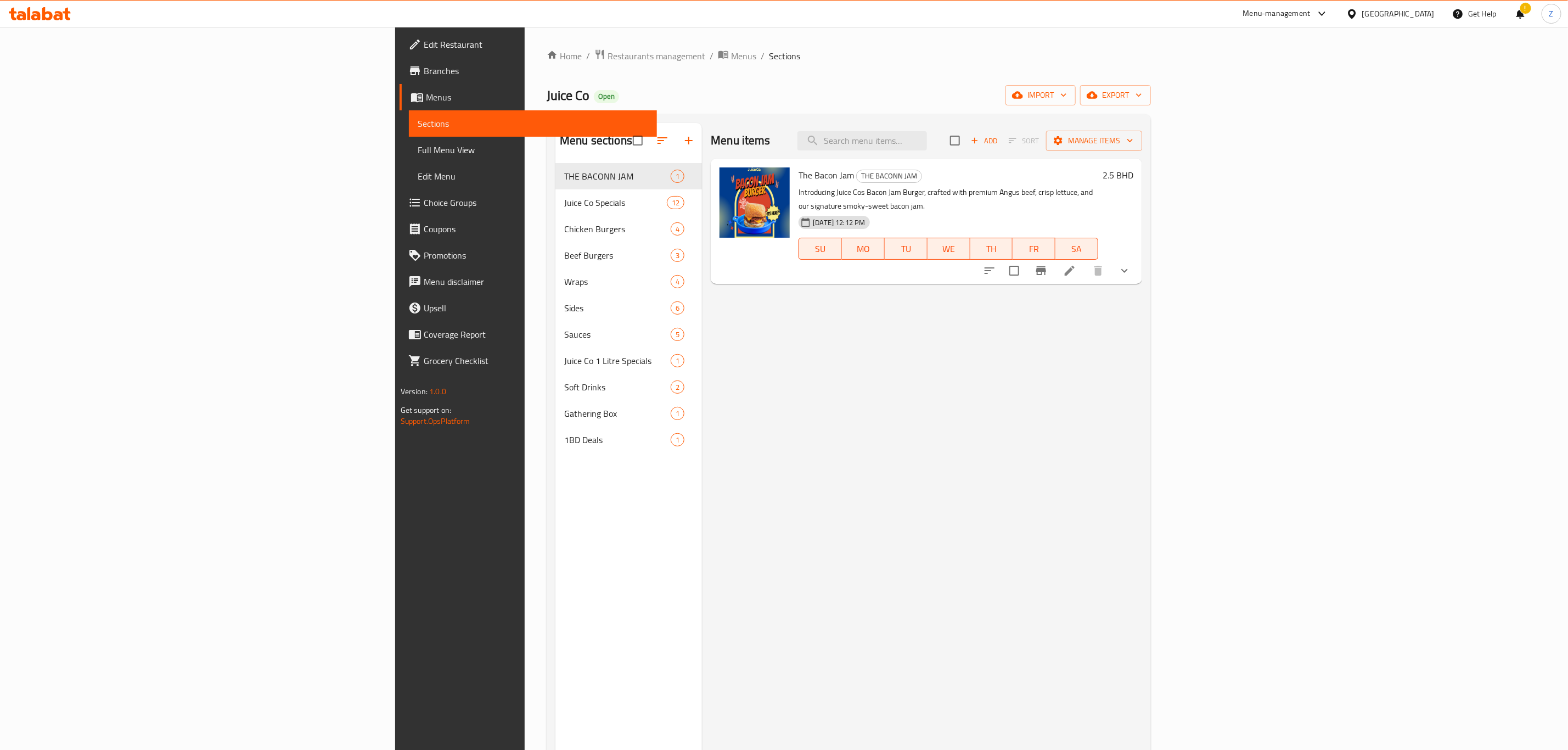
click at [400, 209] on link "Choice Groups" at bounding box center [528, 202] width 258 height 26
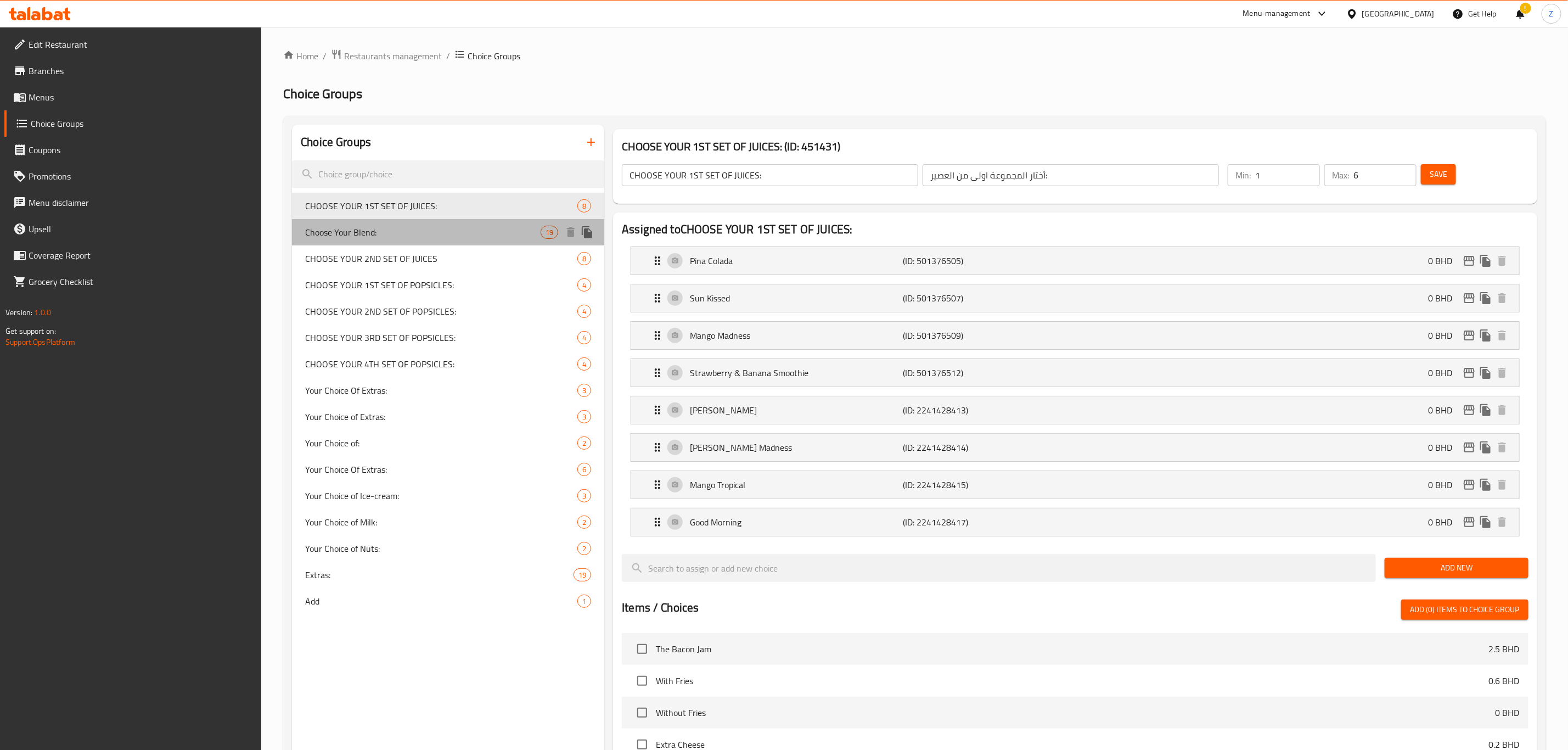
drag, startPoint x: 397, startPoint y: 233, endPoint x: 492, endPoint y: 295, distance: 113.4
click at [397, 231] on span "Choose Your Blend:" at bounding box center [423, 233] width 235 height 13
type input "Choose Your Blend:"
type input "[PERSON_NAME]:"
type input "0"
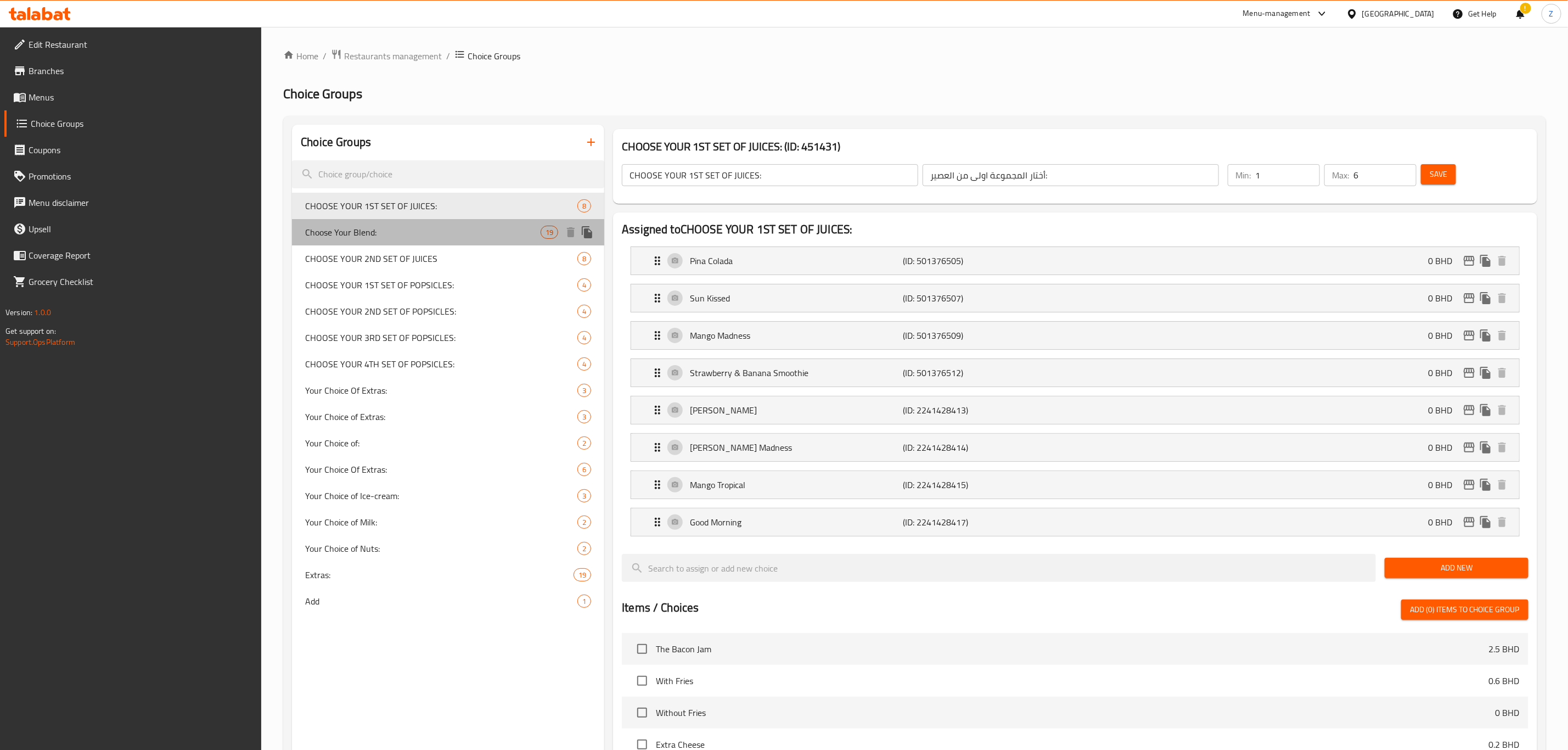
type input "3"
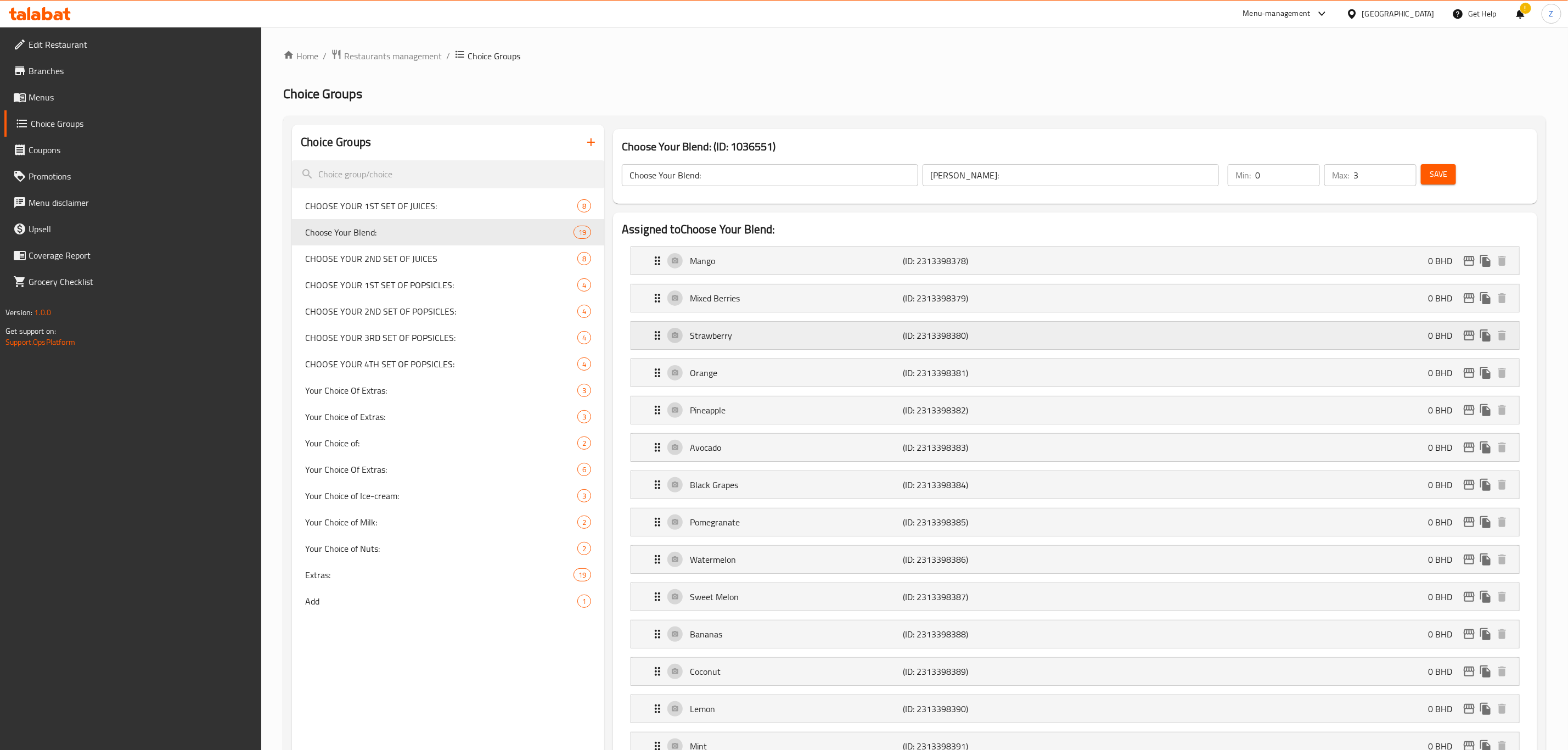
click at [1471, 340] on icon "edit" at bounding box center [1469, 335] width 11 height 10
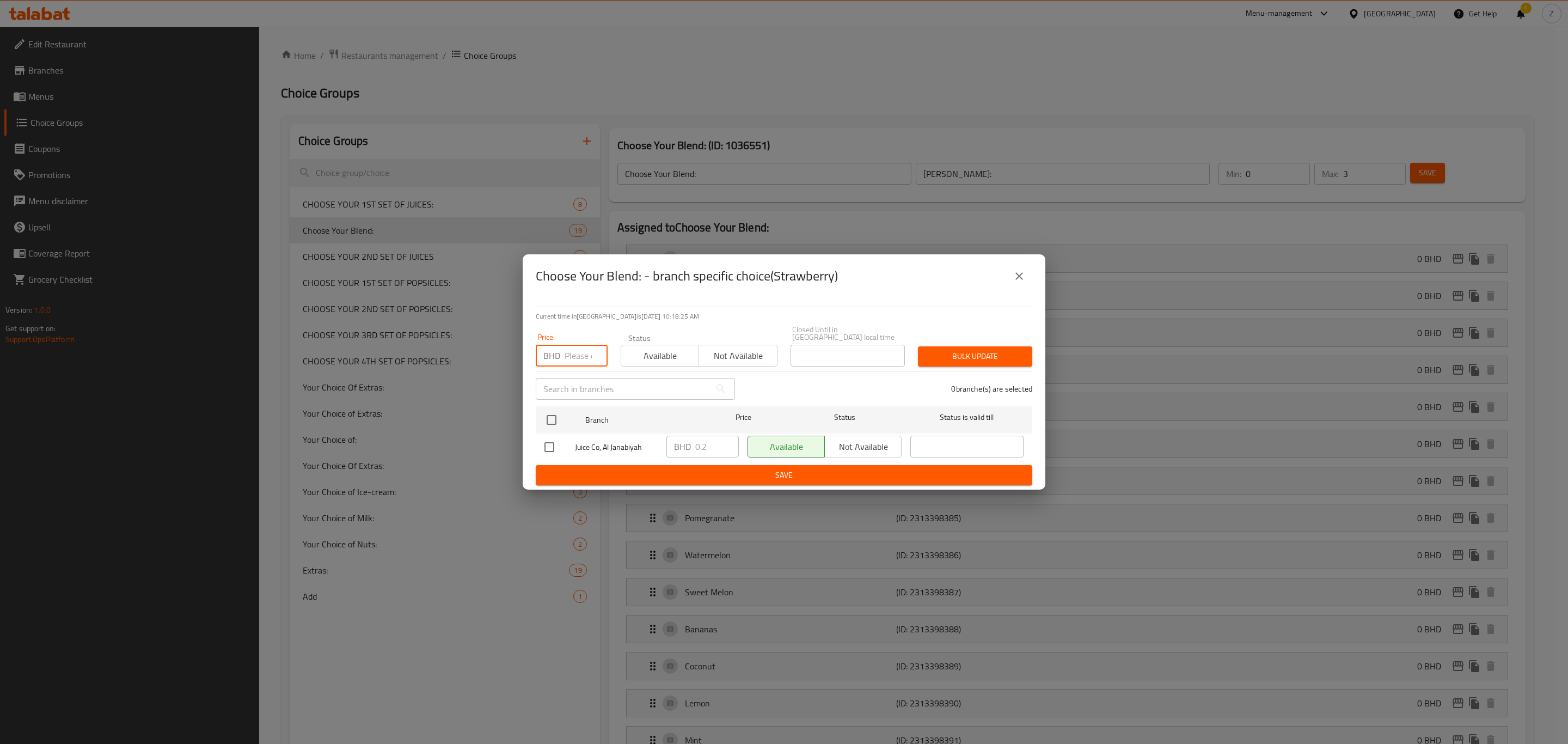
click at [574, 348] on input "number" at bounding box center [586, 356] width 43 height 22
type input "0"
drag, startPoint x: 553, startPoint y: 413, endPoint x: 624, endPoint y: 414, distance: 71.0
click at [553, 413] on input "checkbox" at bounding box center [551, 419] width 23 height 23
checkbox input "true"
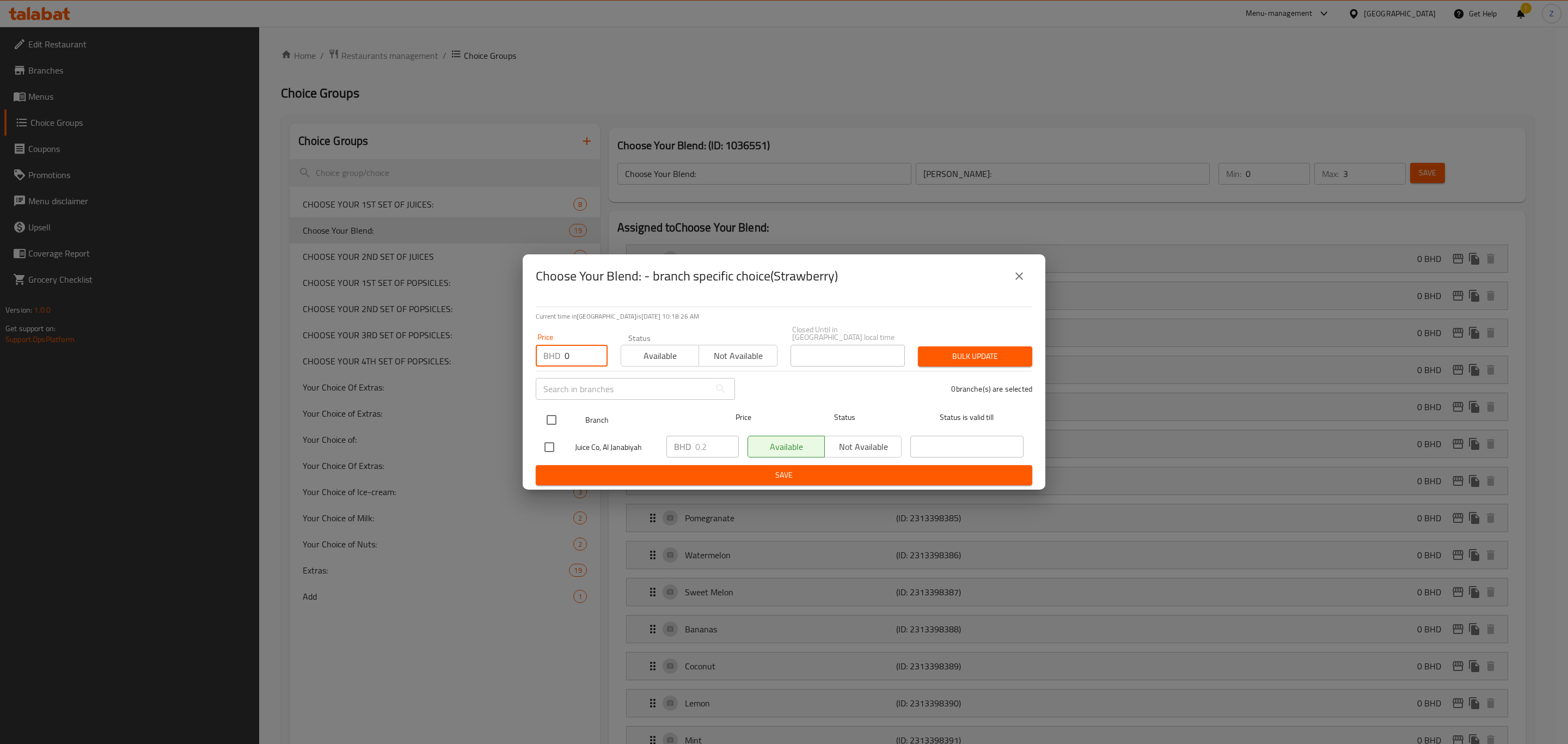
checkbox input "true"
drag, startPoint x: 995, startPoint y: 356, endPoint x: 1036, endPoint y: 367, distance: 42.4
click at [996, 356] on span "Bulk update" at bounding box center [975, 356] width 97 height 14
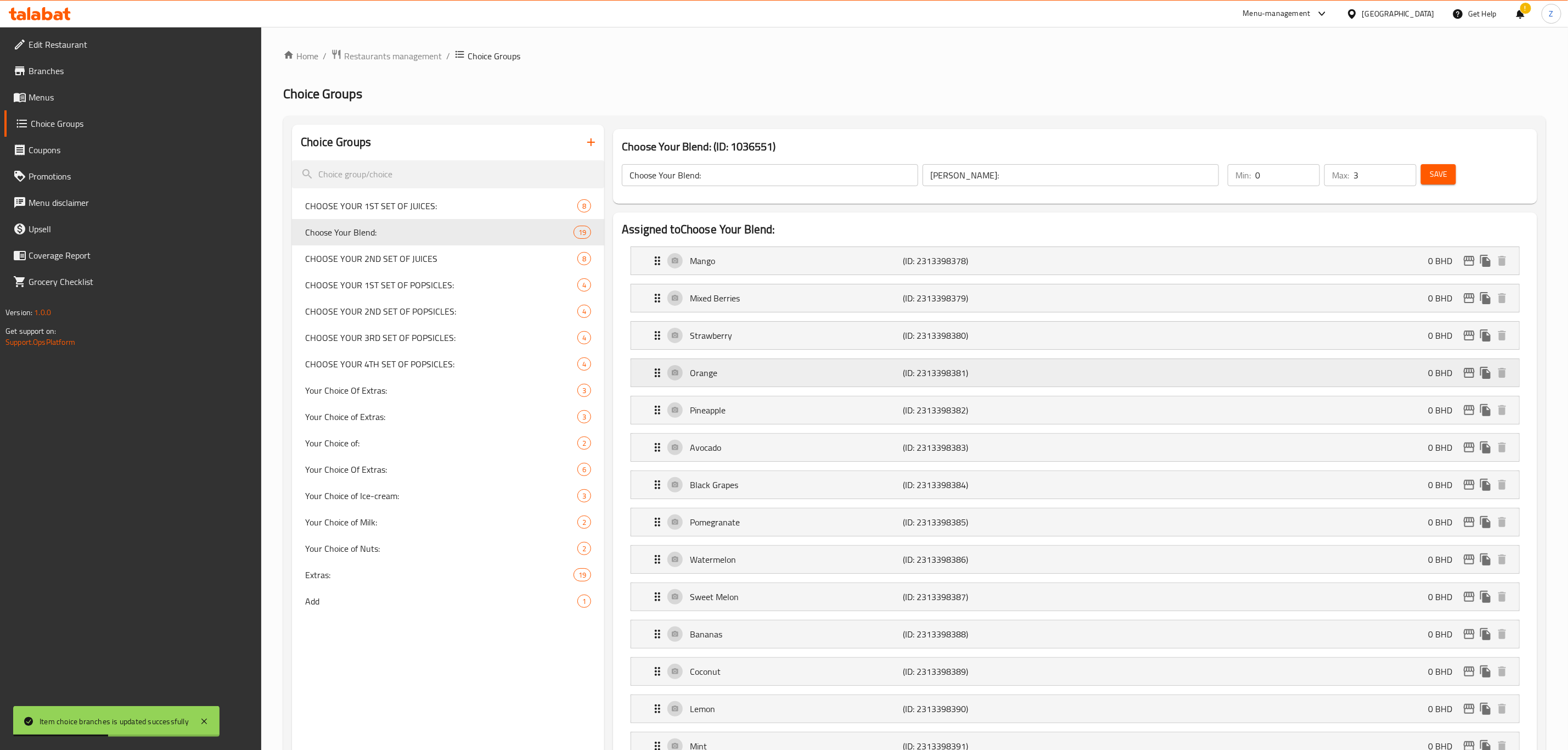
click at [1472, 375] on icon "edit" at bounding box center [1469, 372] width 11 height 10
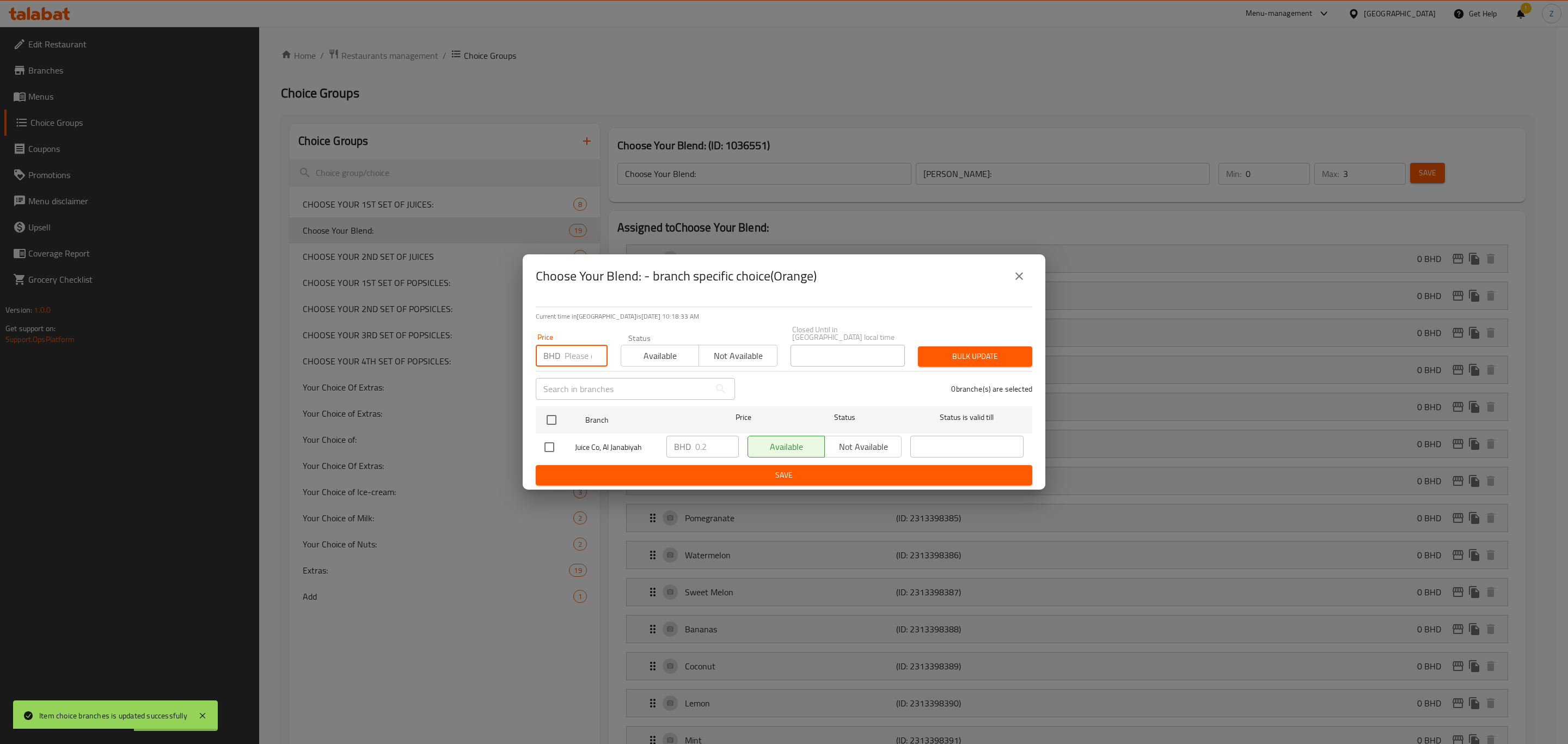
click at [573, 357] on input "number" at bounding box center [586, 356] width 43 height 22
type input "0"
click at [545, 417] on input "checkbox" at bounding box center [551, 419] width 23 height 23
checkbox input "true"
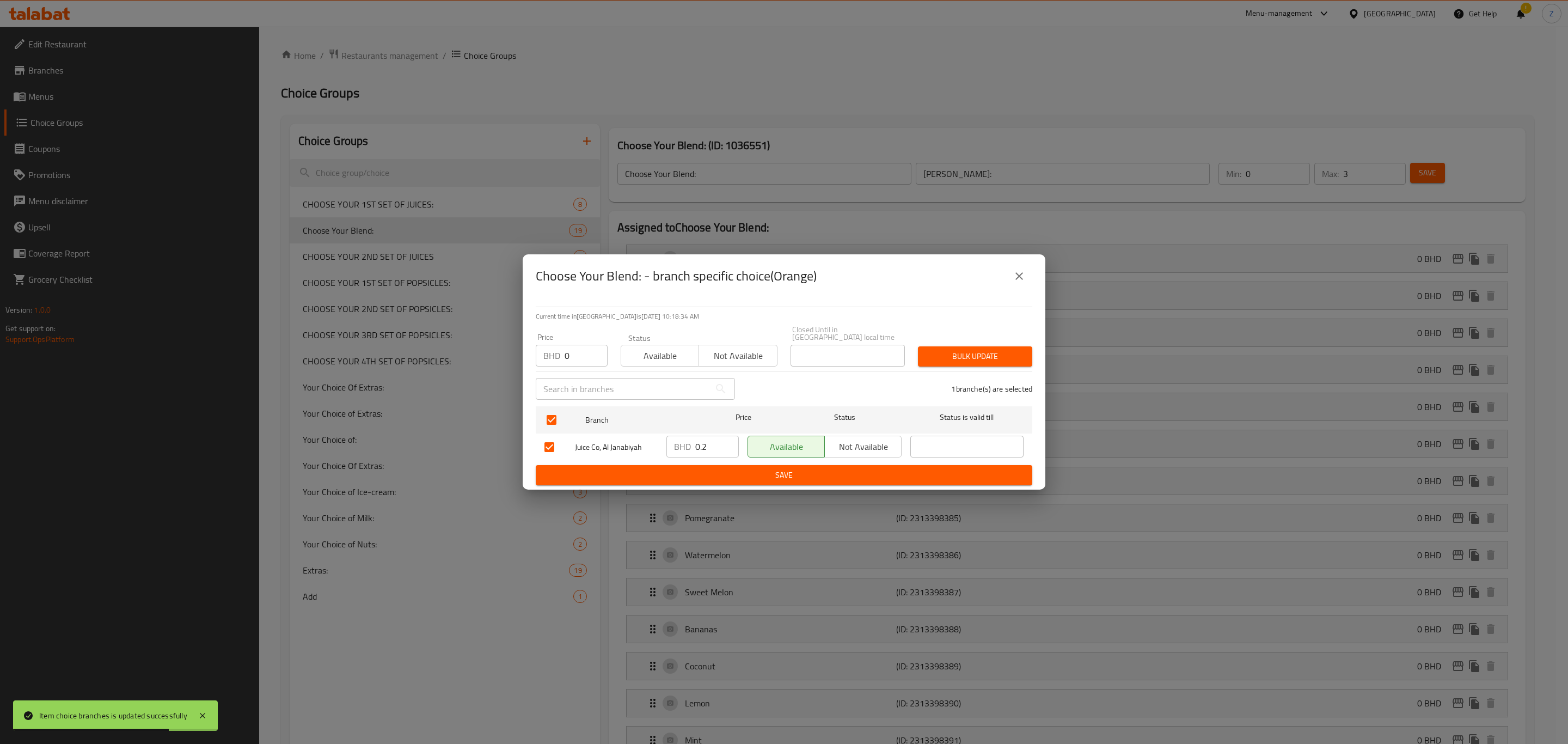
click at [1012, 351] on span "Bulk update" at bounding box center [975, 356] width 97 height 14
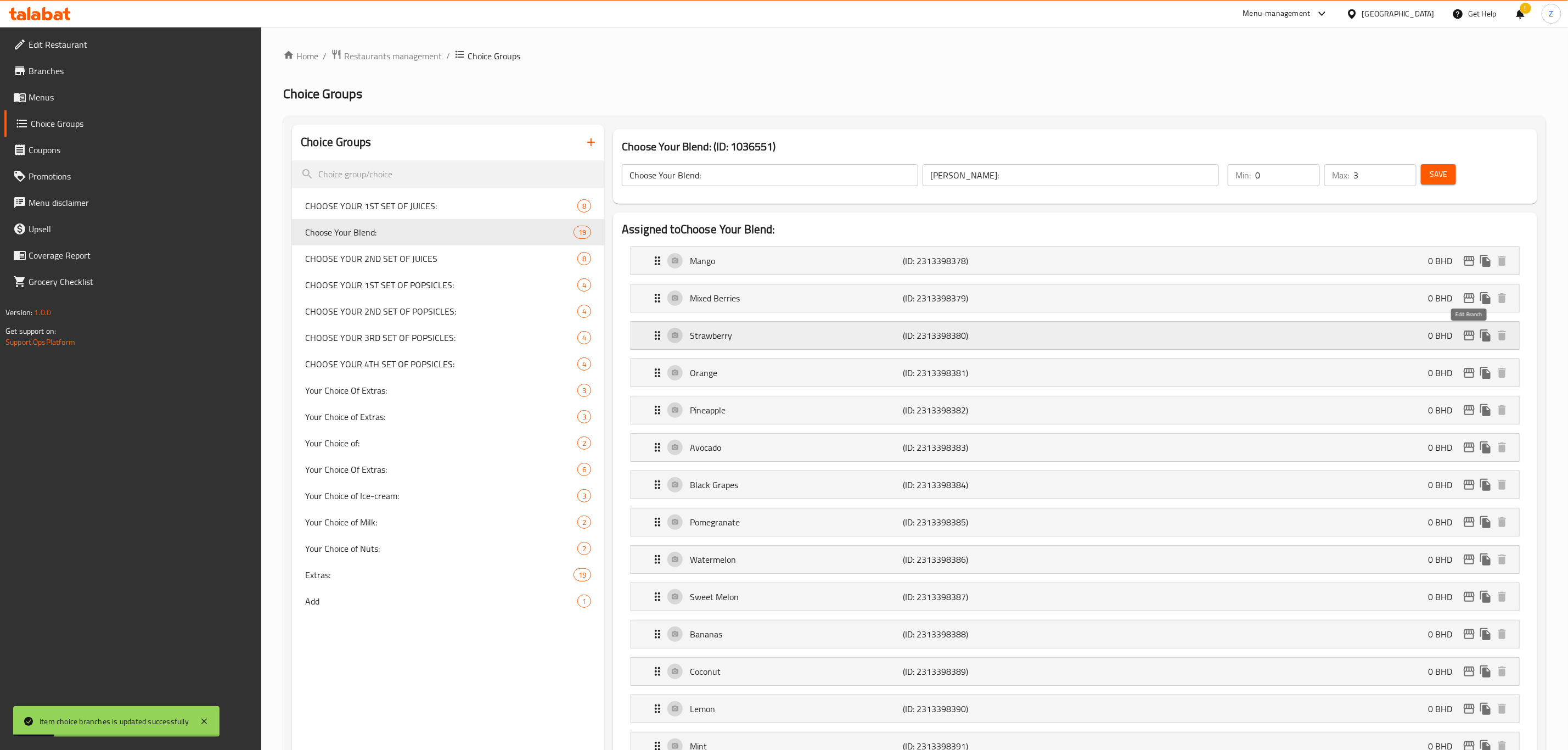
click at [1467, 334] on icon "edit" at bounding box center [1469, 335] width 11 height 10
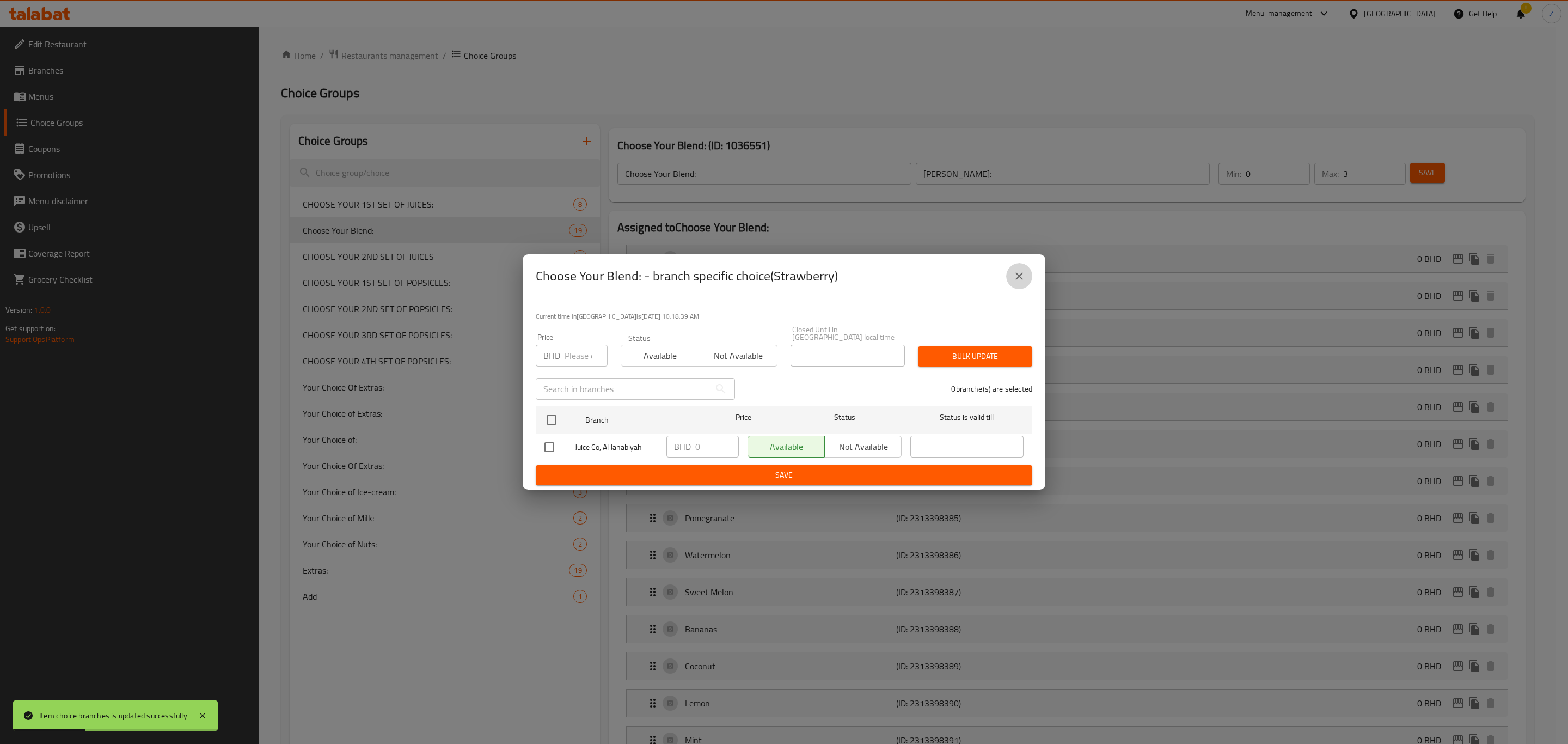
click at [1021, 286] on button "close" at bounding box center [1019, 276] width 26 height 26
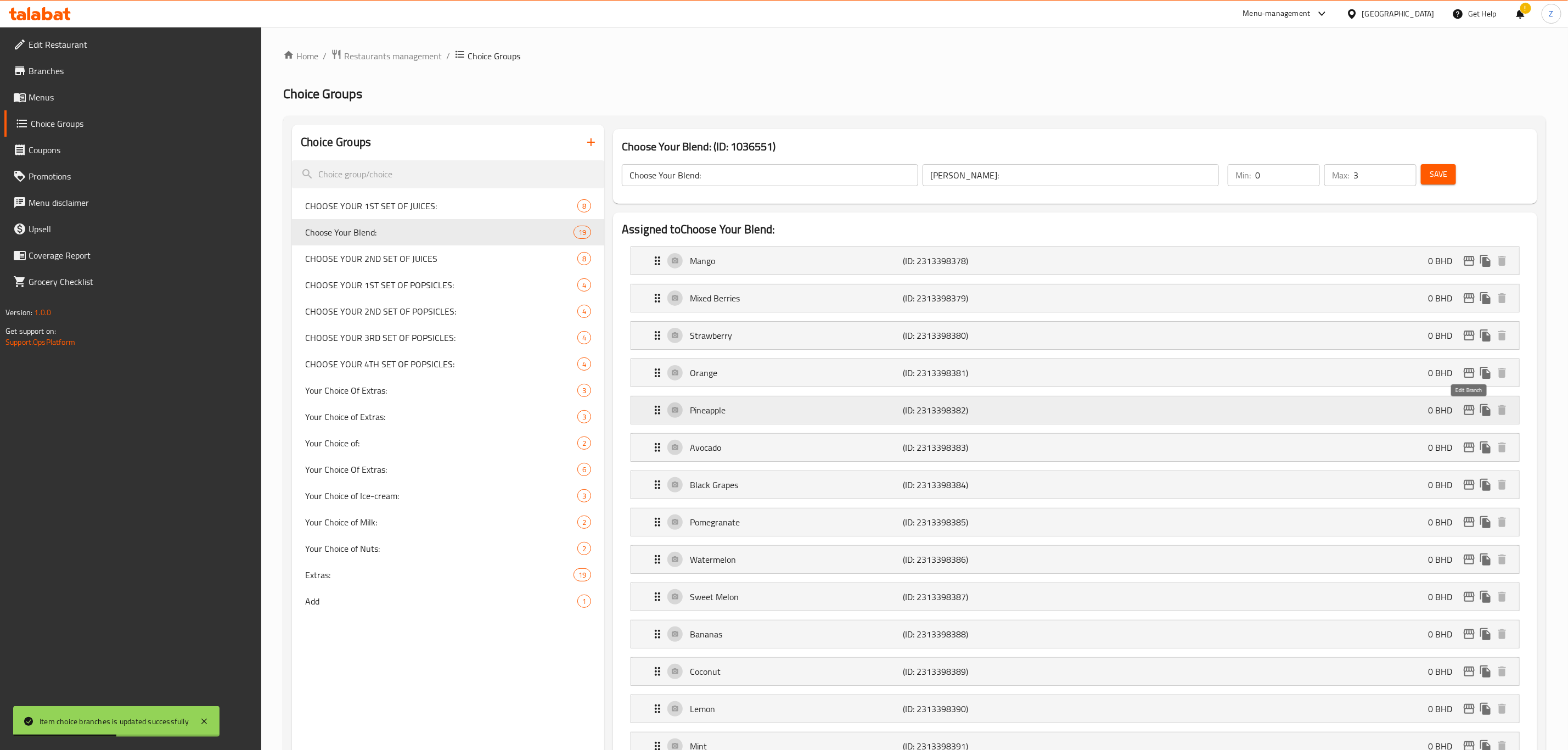
click at [1464, 415] on icon "edit" at bounding box center [1469, 410] width 11 height 10
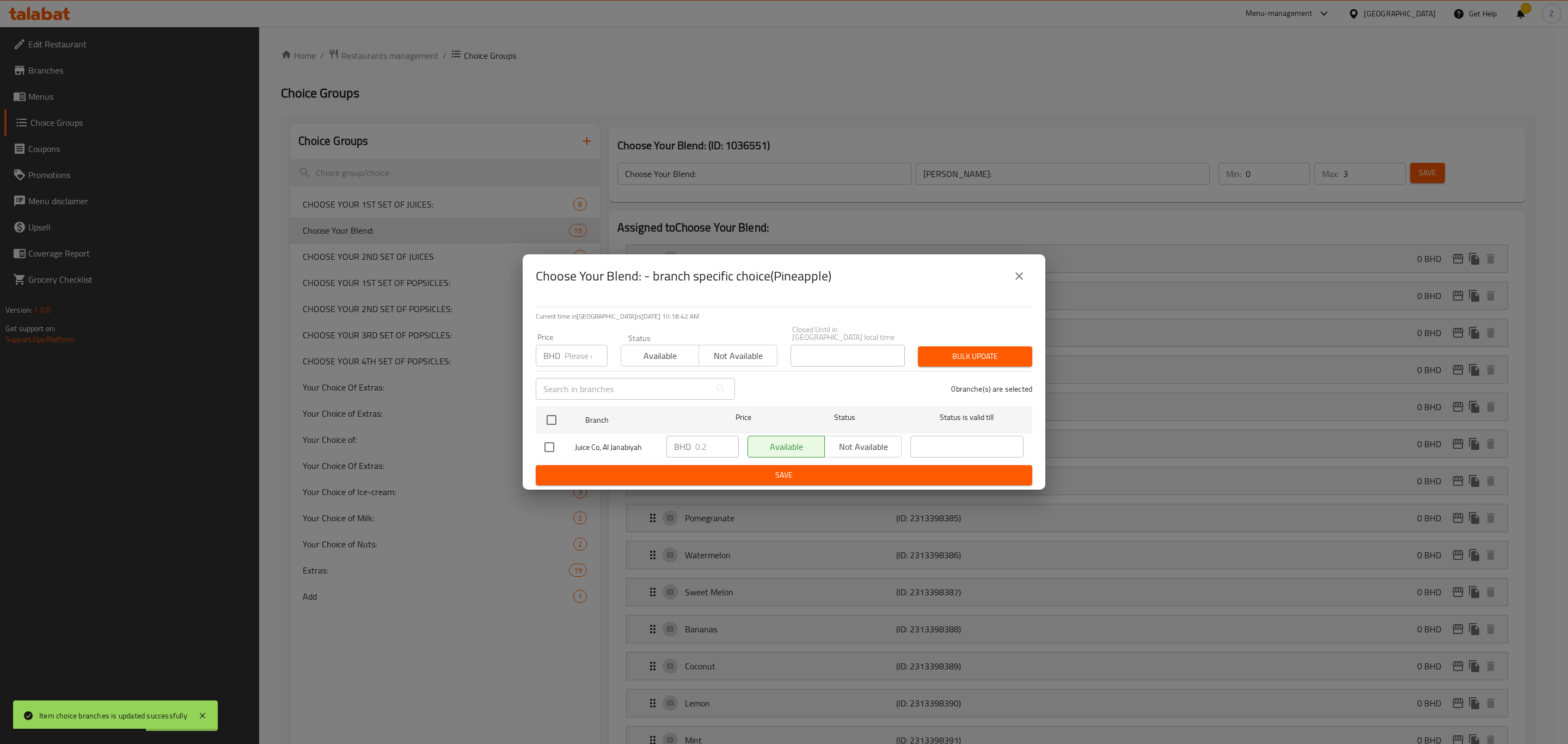
click at [561, 355] on div "BHD Price" at bounding box center [572, 356] width 72 height 22
type input "0"
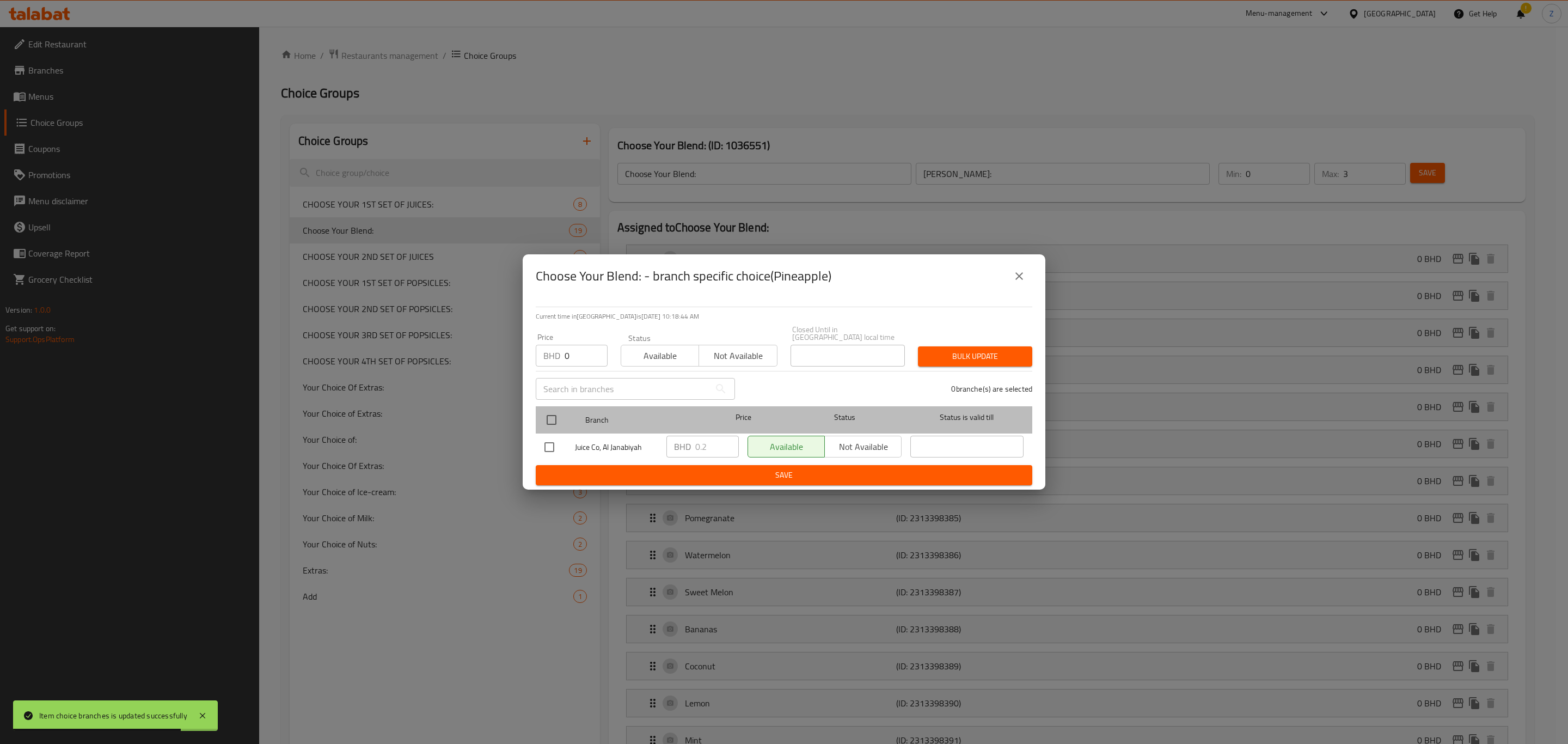
click at [551, 404] on div at bounding box center [561, 419] width 41 height 31
drag, startPoint x: 547, startPoint y: 413, endPoint x: 837, endPoint y: 396, distance: 290.5
click at [547, 413] on input "checkbox" at bounding box center [551, 419] width 23 height 23
checkbox input "true"
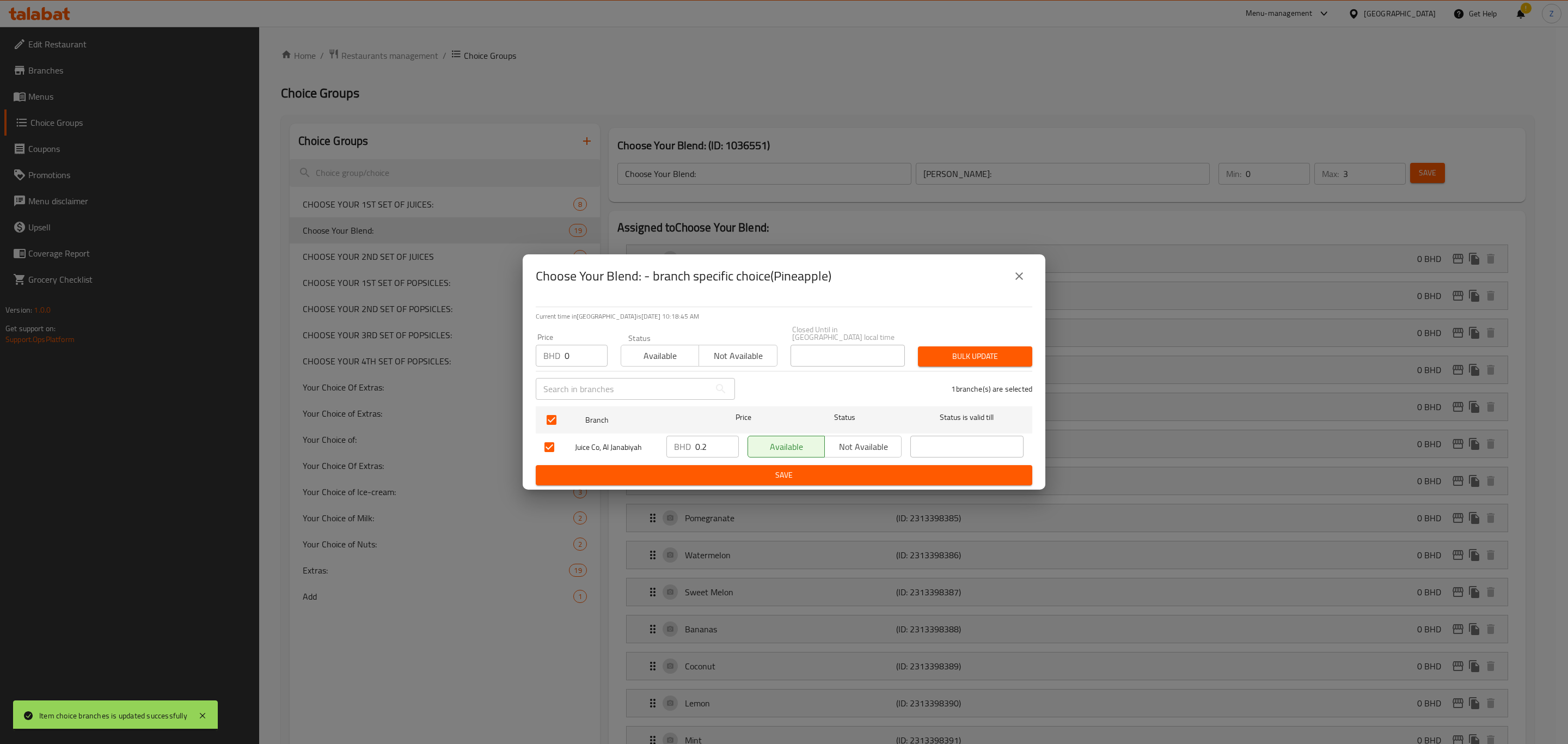
drag, startPoint x: 991, startPoint y: 348, endPoint x: 1010, endPoint y: 357, distance: 21.0
click at [991, 350] on span "Bulk update" at bounding box center [975, 356] width 97 height 14
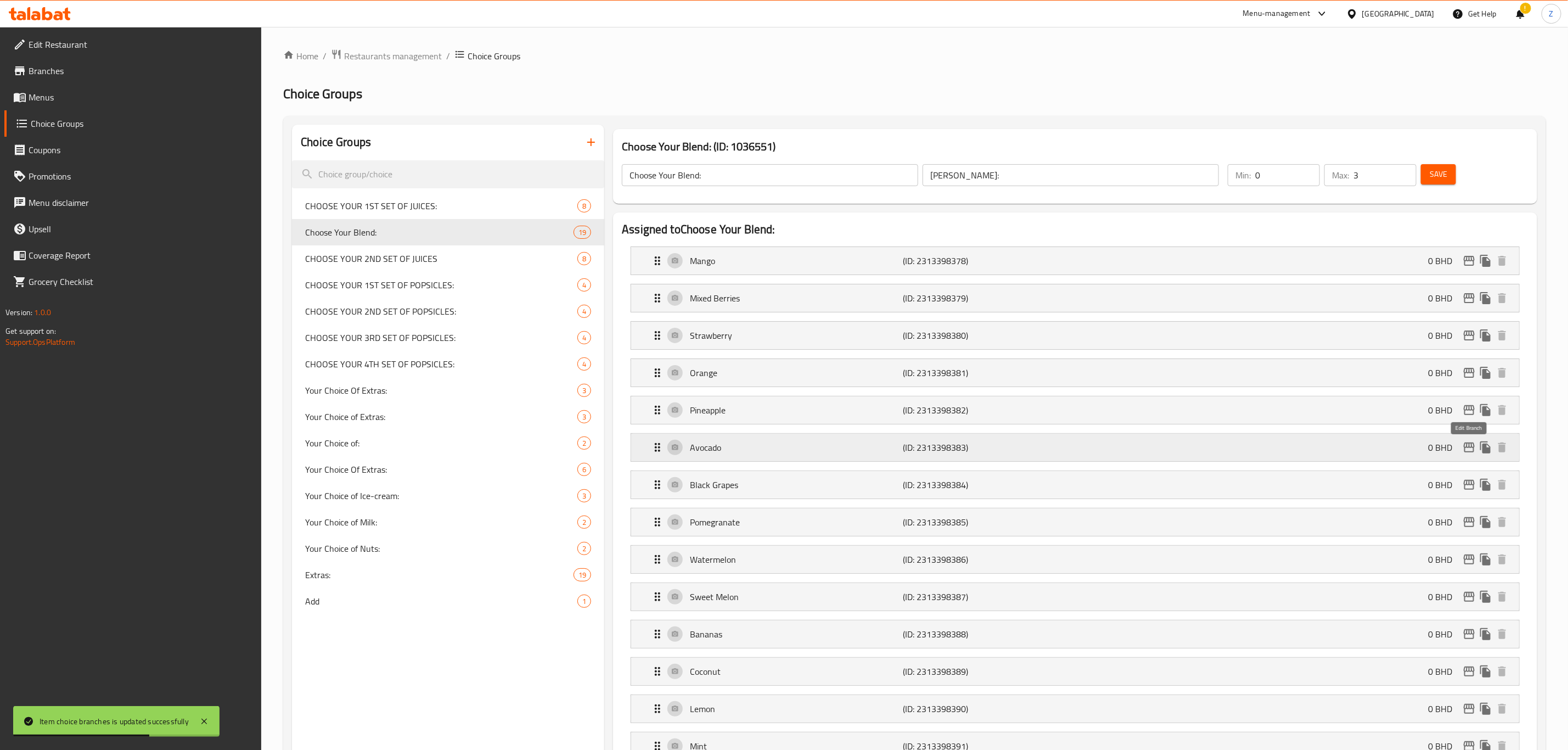
click at [1470, 452] on icon "edit" at bounding box center [1469, 447] width 13 height 13
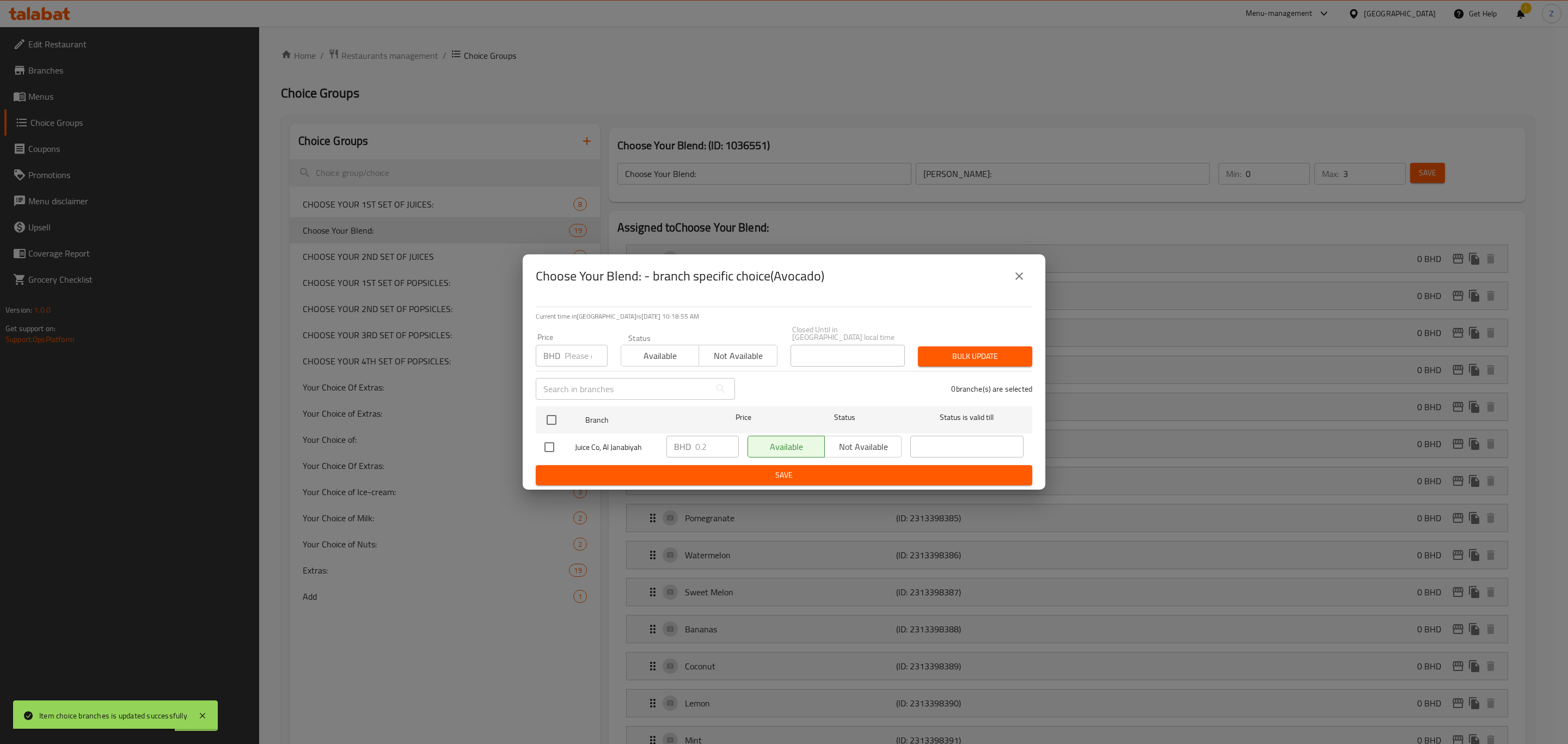
click at [584, 357] on input "number" at bounding box center [586, 356] width 43 height 22
type input "0"
click at [553, 410] on input "checkbox" at bounding box center [551, 419] width 23 height 23
checkbox input "true"
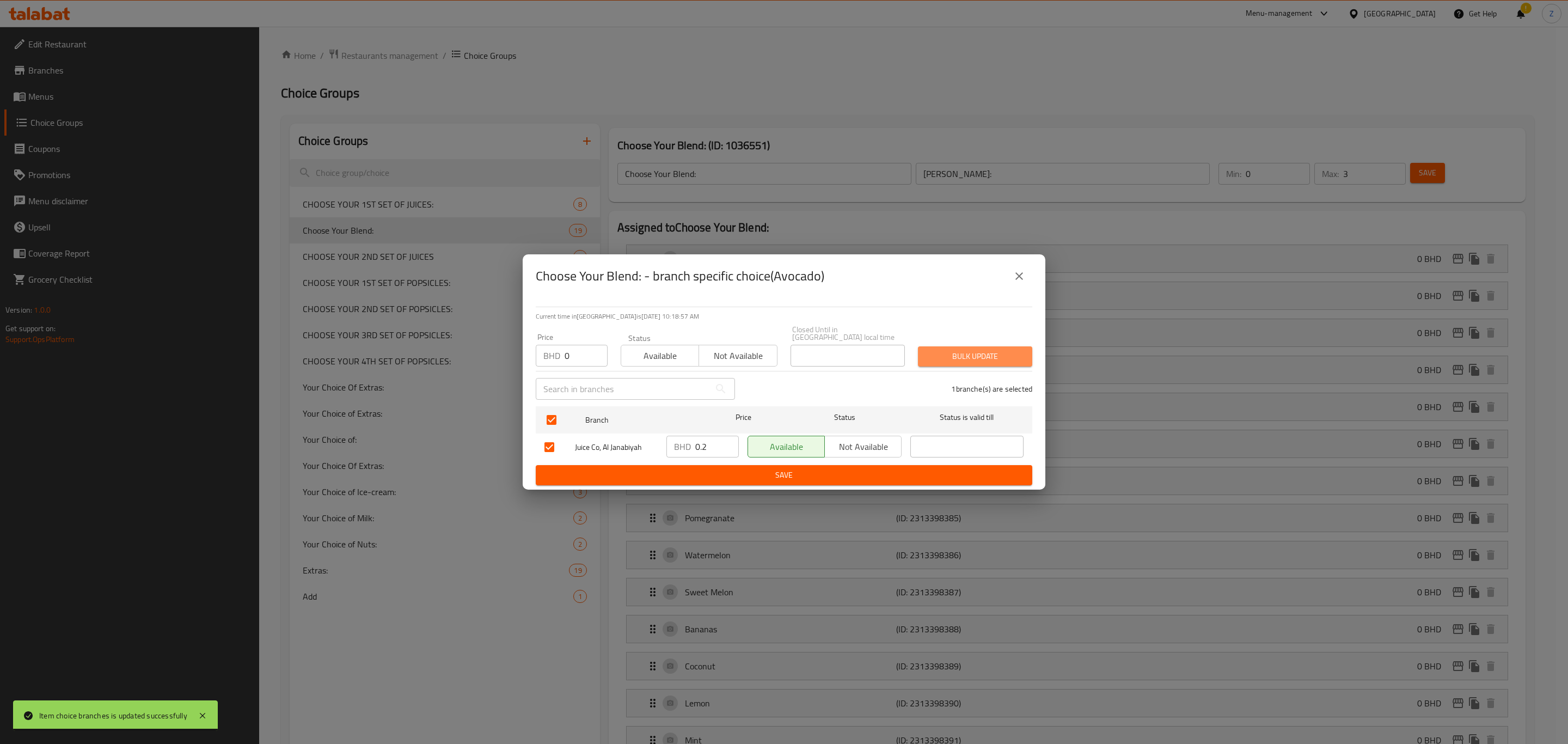
click at [990, 358] on span "Bulk update" at bounding box center [975, 356] width 97 height 14
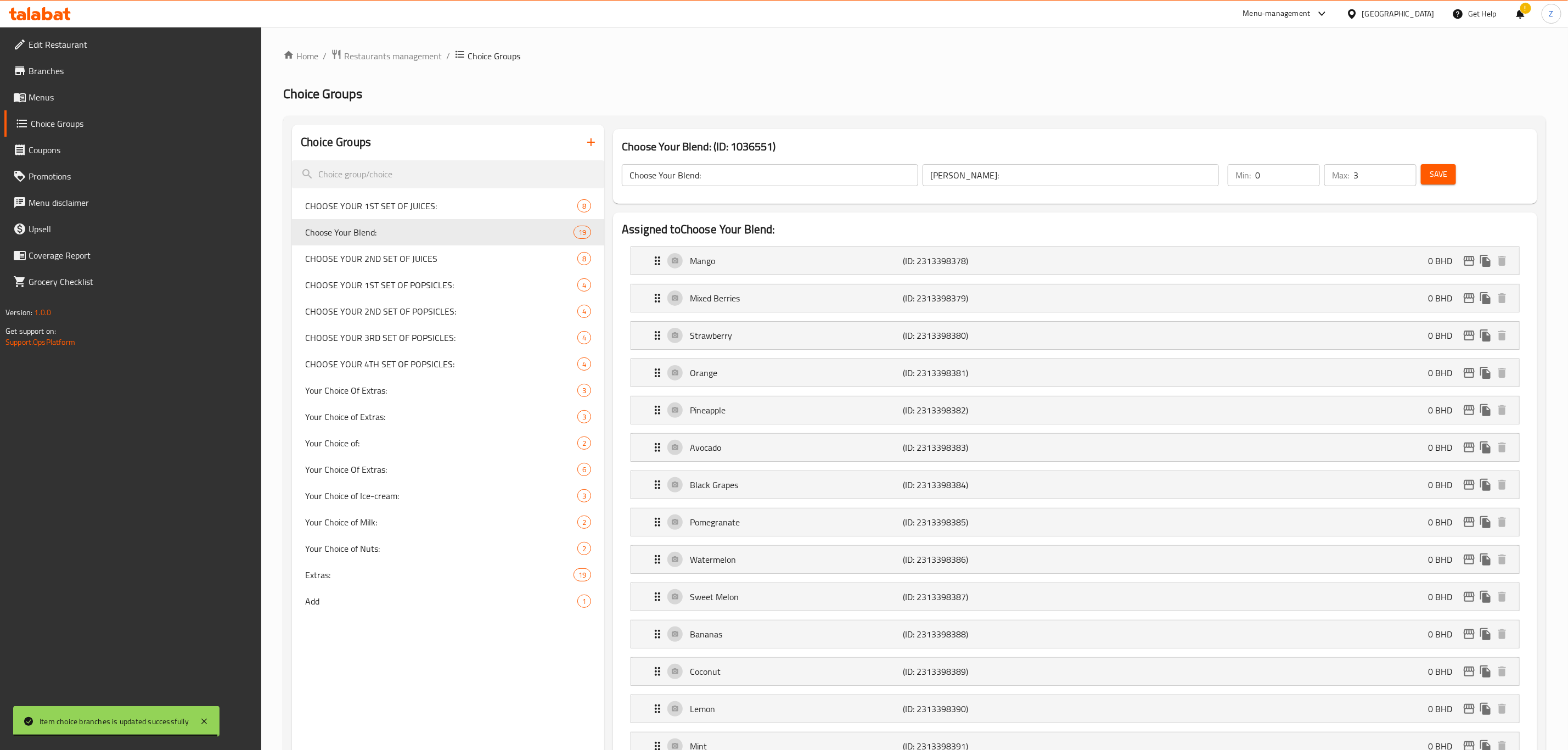
click at [1446, 169] on span "Save" at bounding box center [1438, 174] width 18 height 14
